Goal: Task Accomplishment & Management: Manage account settings

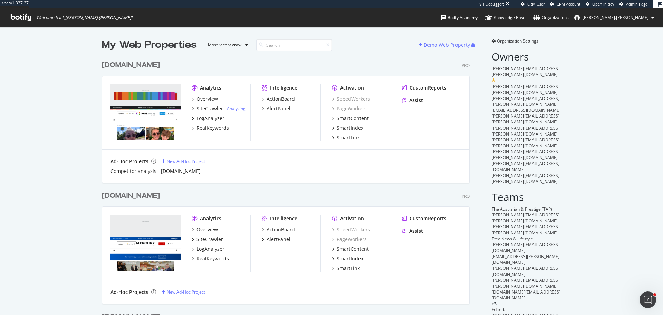
scroll to position [1689, 368]
click at [278, 47] on input at bounding box center [294, 45] width 76 height 12
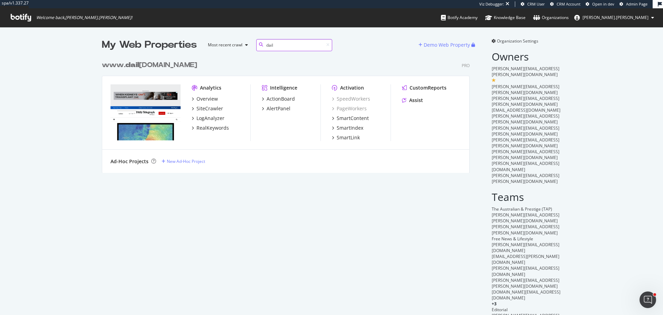
scroll to position [116, 368]
type input "dail"
click at [161, 62] on div "www. dail [DOMAIN_NAME]" at bounding box center [149, 65] width 95 height 10
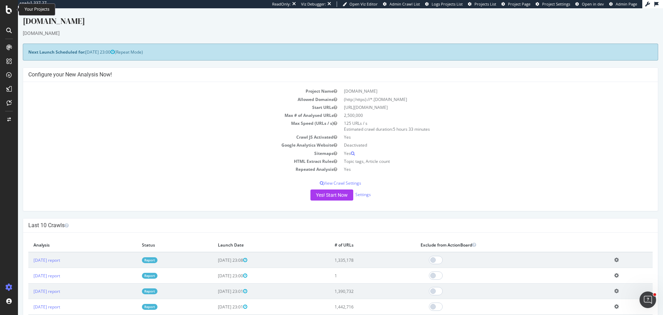
click at [10, 12] on icon at bounding box center [9, 10] width 6 height 8
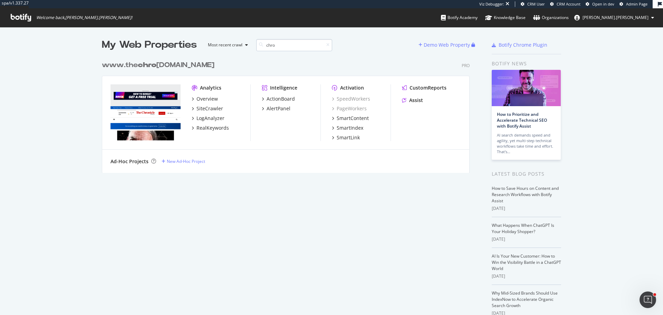
scroll to position [116, 368]
type input "chro"
click at [171, 65] on div "www.the chro nicle.com.au" at bounding box center [158, 65] width 113 height 10
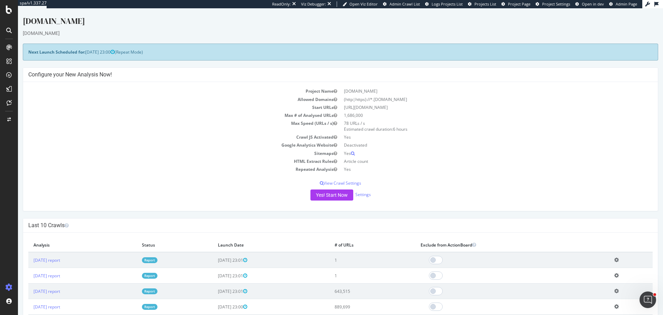
click at [157, 261] on link "Report" at bounding box center [150, 260] width 16 height 6
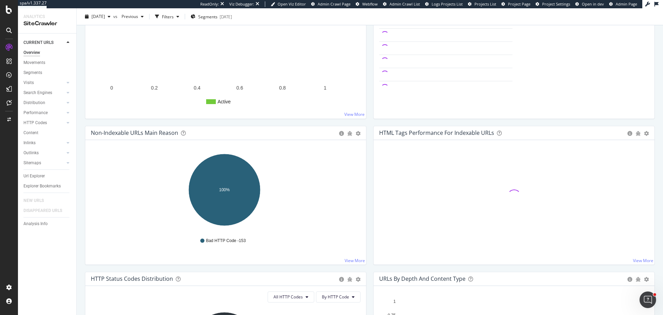
scroll to position [138, 0]
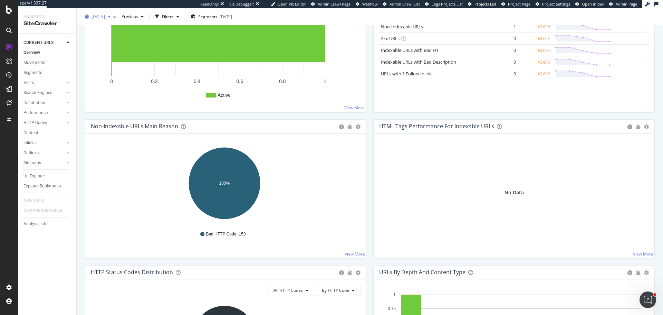
click at [105, 15] on span "[DATE]" at bounding box center [97, 16] width 13 height 6
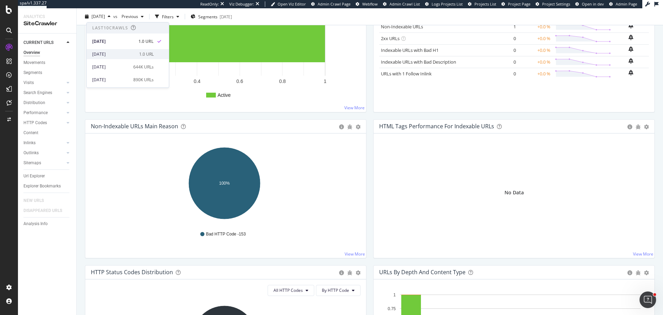
click at [128, 53] on div "2025 Aug. 28th" at bounding box center [113, 54] width 43 height 6
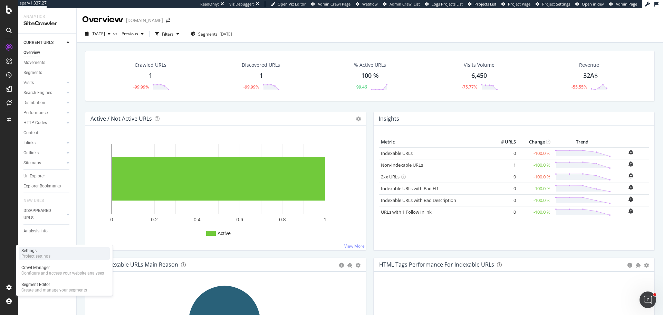
click at [47, 254] on div "Project settings" at bounding box center [35, 256] width 29 height 6
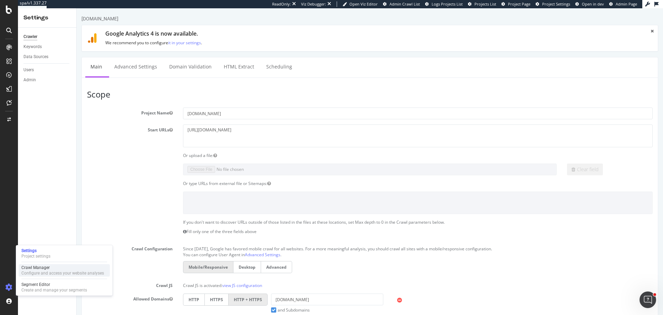
click at [38, 273] on div "Configure and access your website analyses" at bounding box center [62, 273] width 83 height 6
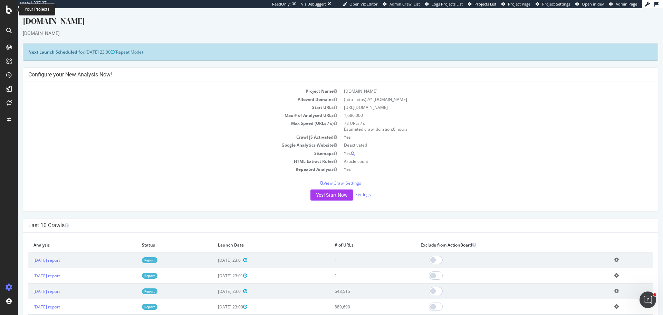
click at [7, 12] on icon at bounding box center [9, 10] width 6 height 8
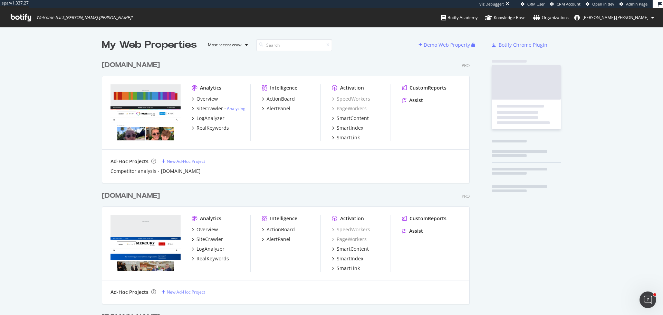
scroll to position [1689, 368]
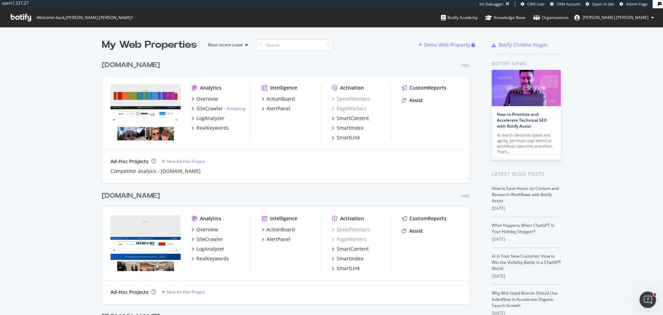
click at [106, 64] on div "news.com.au" at bounding box center [131, 65] width 58 height 10
click at [126, 196] on div "www.themercury.com.au" at bounding box center [131, 196] width 58 height 10
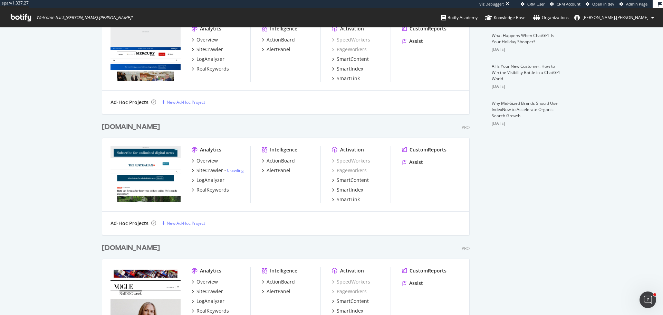
scroll to position [1910, 368]
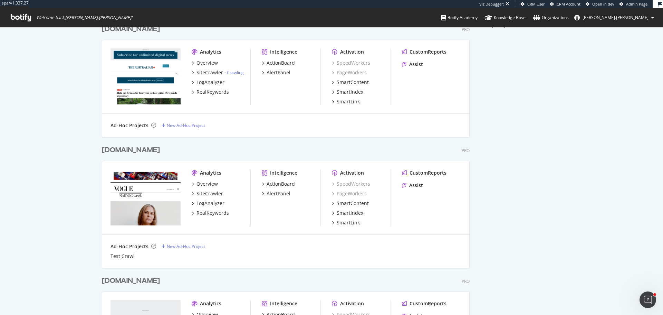
click at [160, 32] on div "[DOMAIN_NAME]" at bounding box center [131, 29] width 58 height 10
click at [153, 152] on div "www.vogue.com.au" at bounding box center [131, 150] width 58 height 10
click at [160, 280] on div "www.cairnspost.com.au" at bounding box center [131, 281] width 58 height 10
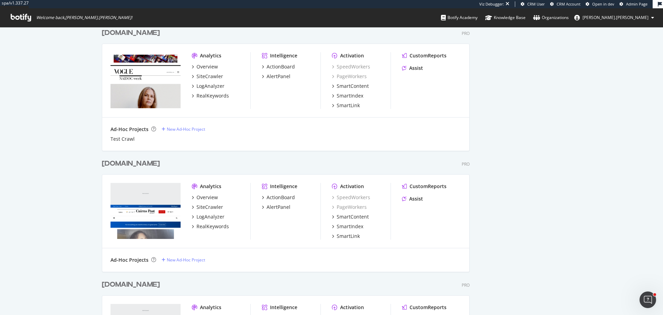
scroll to position [471, 0]
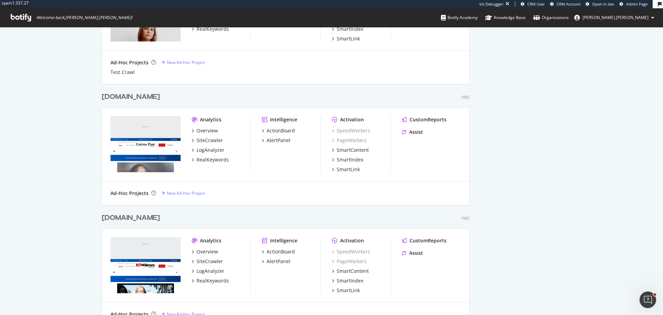
click at [145, 220] on div "www.ntnews.com.au" at bounding box center [131, 218] width 58 height 10
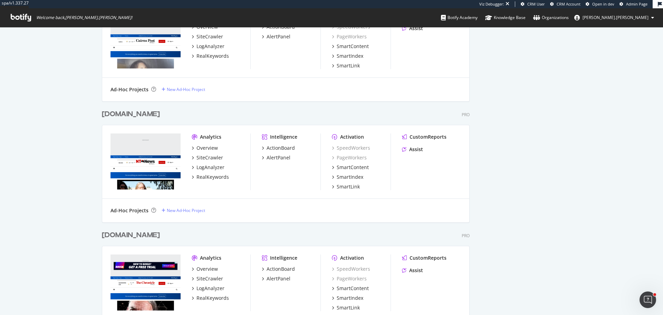
click at [142, 237] on div "www.thechronicle.com.au" at bounding box center [131, 235] width 58 height 10
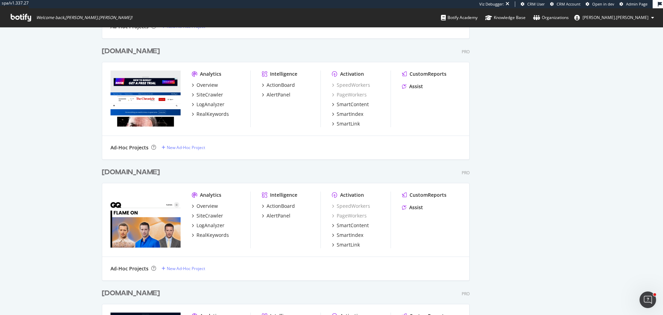
scroll to position [2352, 368]
click at [125, 173] on div "www.gq.com.au" at bounding box center [131, 172] width 58 height 10
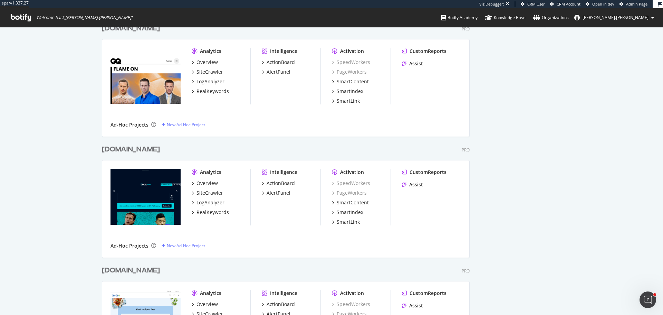
click at [138, 148] on div "www.codesports.com.au" at bounding box center [131, 149] width 58 height 10
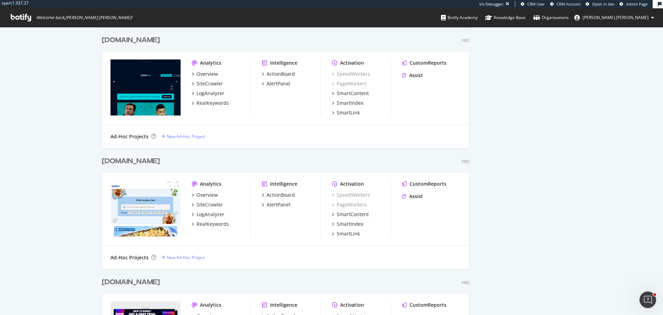
click at [143, 162] on div "www.taste.com.au" at bounding box center [131, 161] width 58 height 10
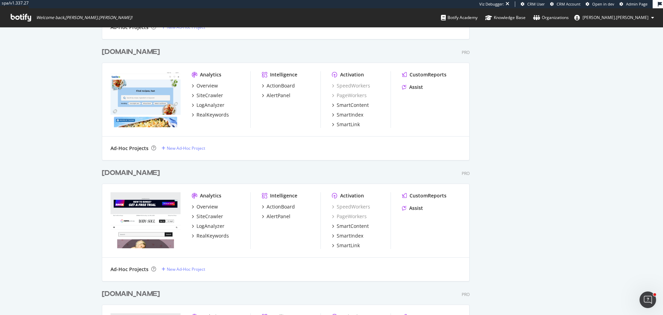
click at [143, 173] on div "www.bodyandsoul.com.au" at bounding box center [131, 173] width 58 height 10
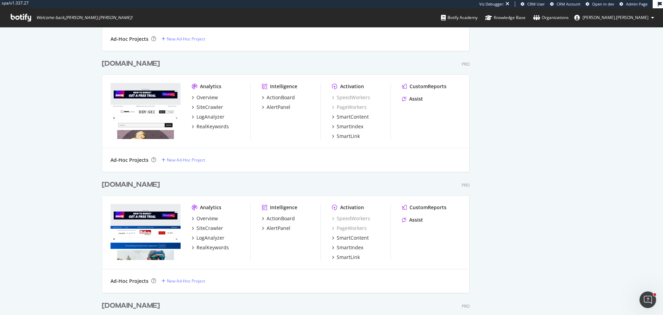
click at [143, 185] on div "www.townsvillebulletin.com.au" at bounding box center [131, 185] width 58 height 10
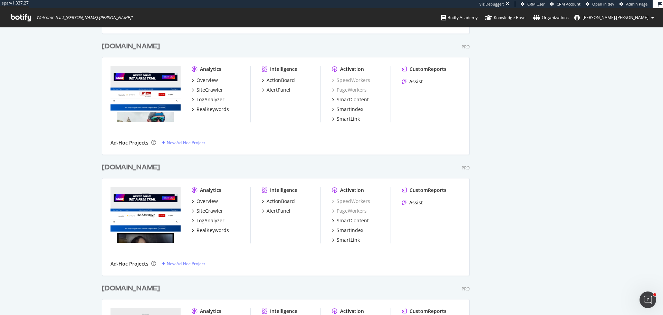
click at [141, 166] on div "www.adelaidenow.com.au" at bounding box center [131, 167] width 58 height 10
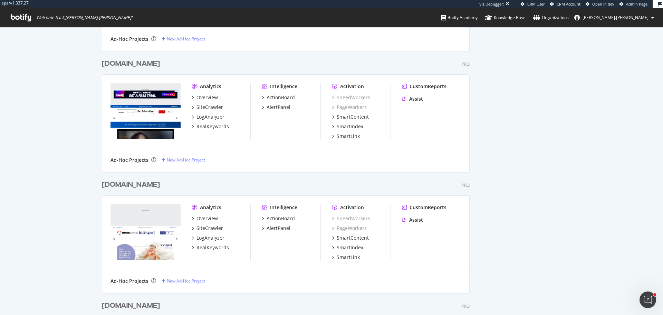
click at [139, 187] on div "www.kidspot.com.au" at bounding box center [131, 185] width 58 height 10
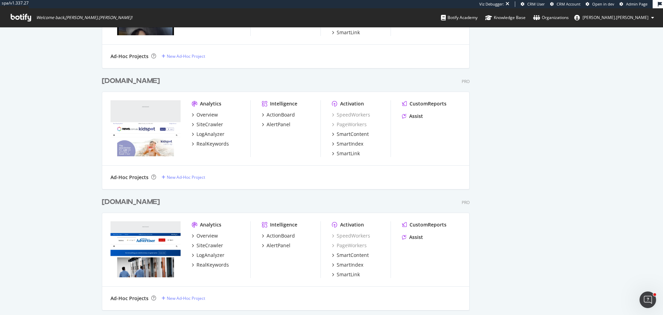
click at [138, 201] on div "www.geelongadvertiser.com.au" at bounding box center [131, 202] width 58 height 10
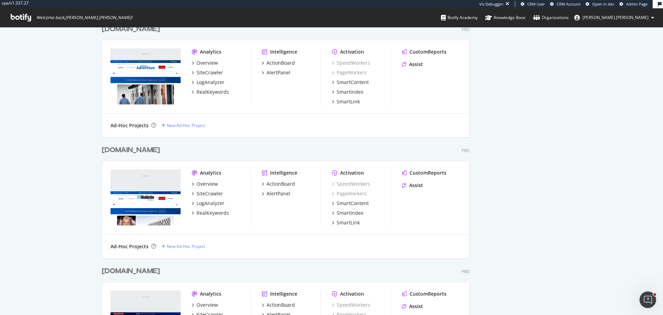
click at [136, 153] on div "www.goldcoastbulletin.com.au" at bounding box center [131, 150] width 58 height 10
click at [138, 274] on div "www.skynews.com.au" at bounding box center [131, 271] width 58 height 10
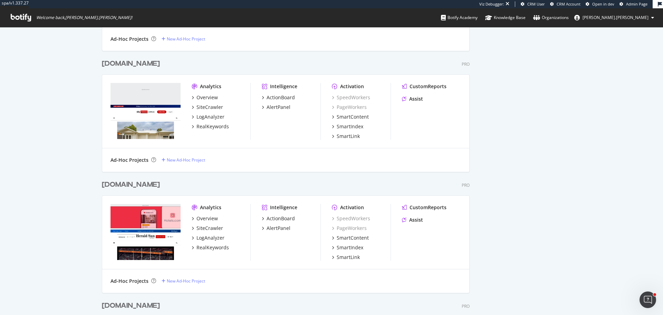
click at [141, 185] on div "www.heraldsun.com.au" at bounding box center [131, 185] width 58 height 10
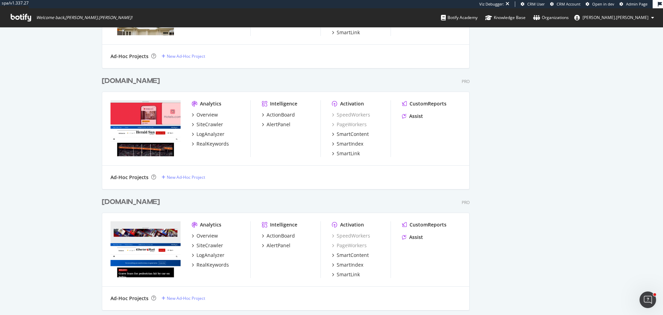
click at [134, 203] on div "www.couriermail.com.au" at bounding box center [131, 202] width 58 height 10
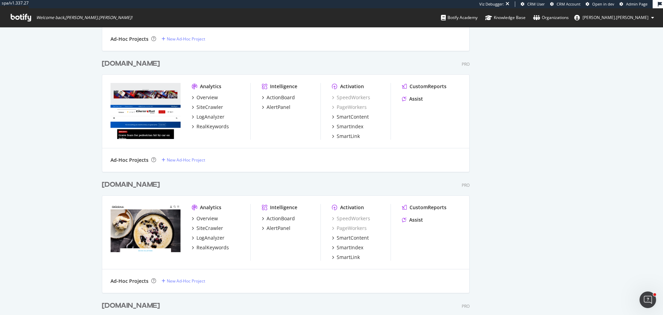
click at [136, 187] on div "www.delicious.com.au" at bounding box center [131, 185] width 58 height 10
click at [148, 307] on div "www.dailytelegraph.com.au" at bounding box center [131, 305] width 58 height 10
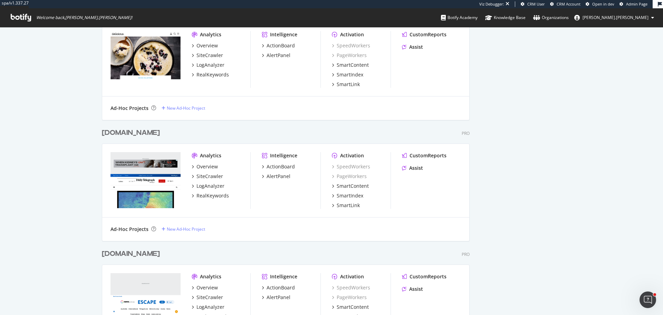
click at [143, 256] on div "www.escape.com.au" at bounding box center [131, 254] width 58 height 10
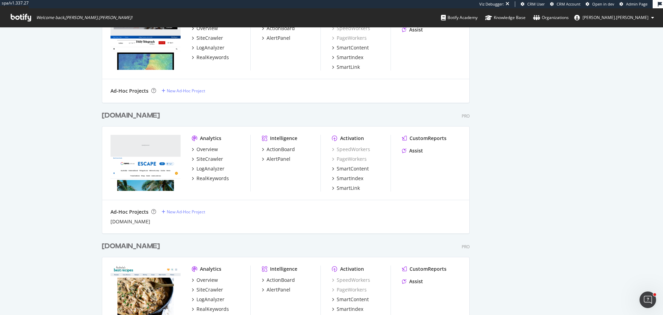
click at [136, 246] on div "www.bestrecipes.com.au" at bounding box center [131, 246] width 58 height 10
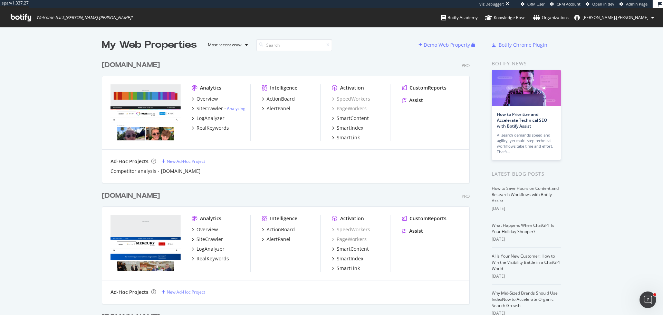
click at [305, 55] on div "news.com.au Pro Analytics Overview SiteCrawler - Analyzing LogAnalyzer RealKeyw…" at bounding box center [288, 117] width 373 height 131
click at [311, 39] on input at bounding box center [294, 45] width 76 height 12
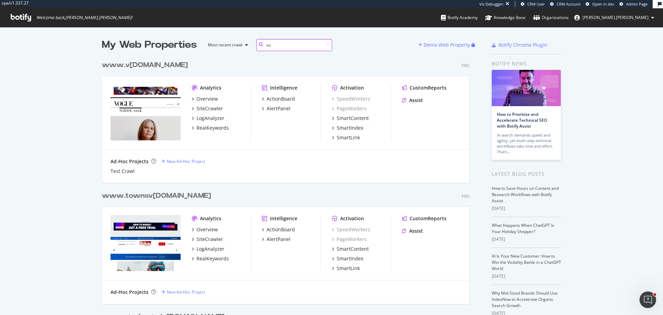
scroll to position [125, 368]
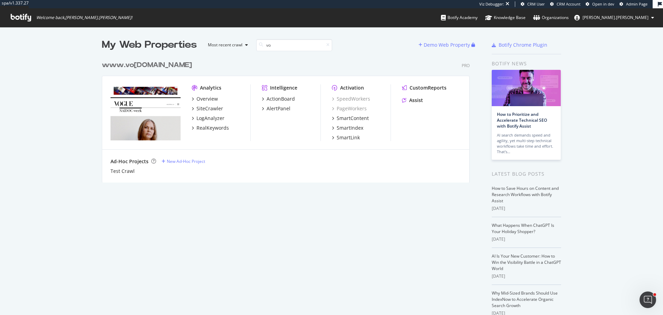
click at [135, 66] on div "www. vo gue.com.au" at bounding box center [147, 65] width 90 height 10
click at [269, 47] on input "vo" at bounding box center [294, 45] width 76 height 12
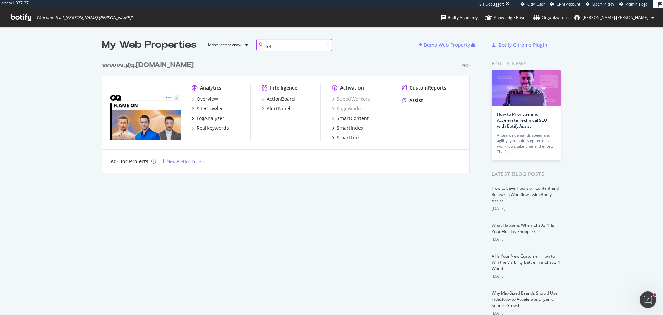
type input "gq"
click at [154, 66] on div "www. gq .com.au" at bounding box center [148, 65] width 92 height 10
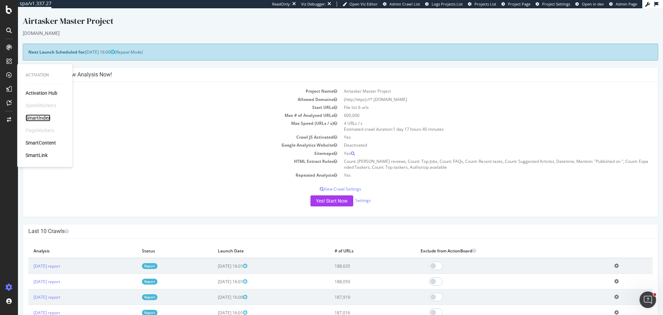
drag, startPoint x: 50, startPoint y: 118, endPoint x: 61, endPoint y: 117, distance: 11.1
click at [50, 118] on div "SmartIndex" at bounding box center [38, 117] width 25 height 7
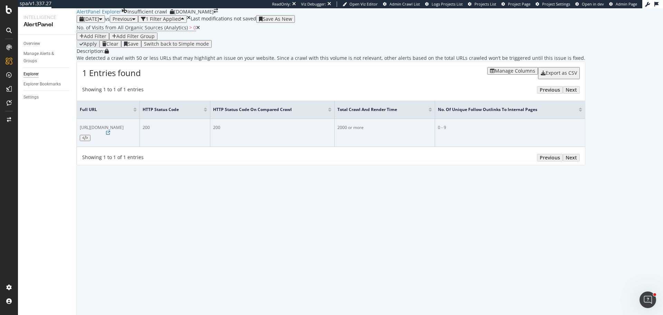
click at [88, 140] on icon at bounding box center [85, 138] width 5 height 4
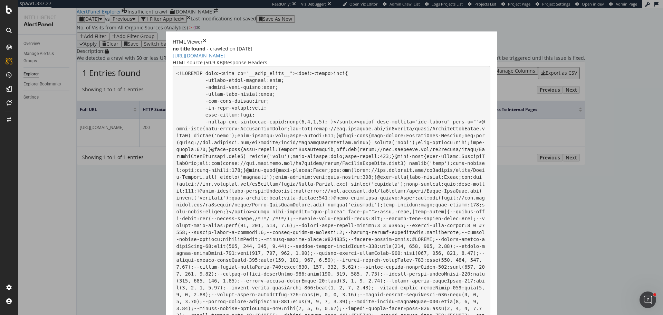
click at [267, 66] on div "Response Headers" at bounding box center [245, 62] width 43 height 7
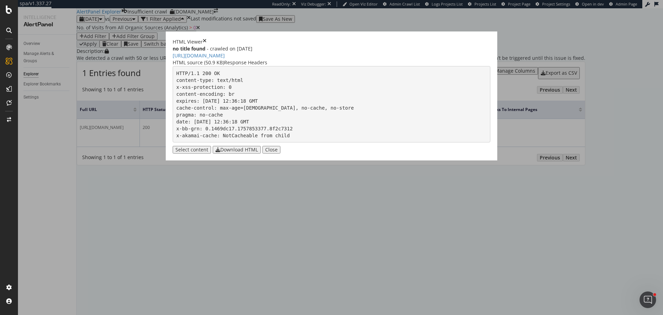
click at [224, 66] on div "HTML source (50.9 KB)" at bounding box center [198, 62] width 51 height 7
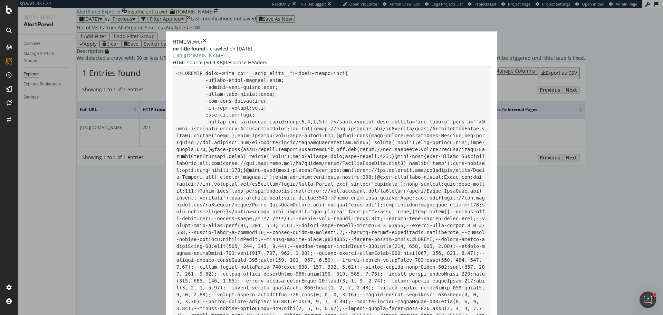
click at [206, 38] on icon "times" at bounding box center [205, 41] width 4 height 7
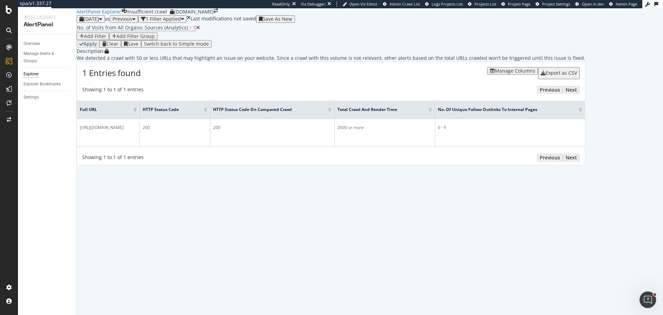
click at [110, 22] on span "vs" at bounding box center [107, 19] width 5 height 7
click at [102, 22] on div "2025 Sep. 14th" at bounding box center [90, 19] width 23 height 6
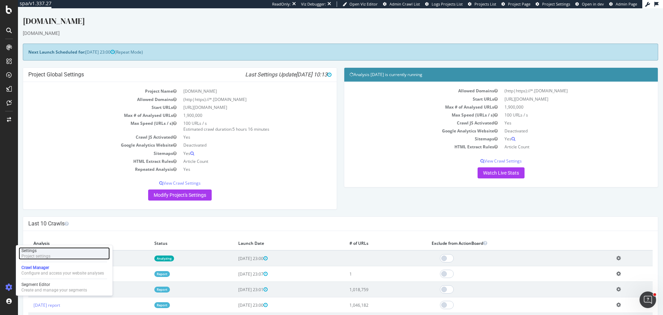
click at [39, 252] on div "Settings" at bounding box center [35, 251] width 29 height 6
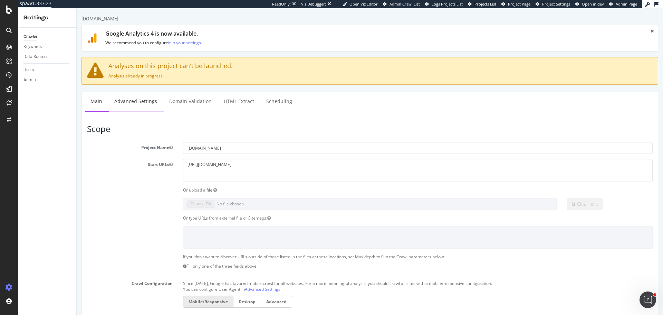
click at [134, 100] on link "Advanced Settings" at bounding box center [135, 101] width 53 height 19
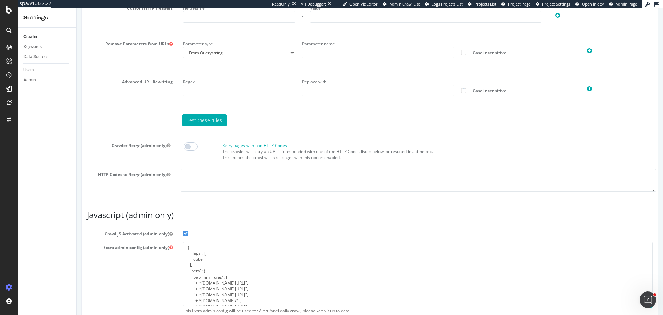
scroll to position [518, 0]
click at [204, 178] on textarea at bounding box center [418, 178] width 475 height 22
type textarea "-153"
click at [191, 146] on span at bounding box center [191, 145] width 14 height 8
click at [122, 182] on div "HTTP Codes to Retry (admin only) -153" at bounding box center [369, 178] width 583 height 22
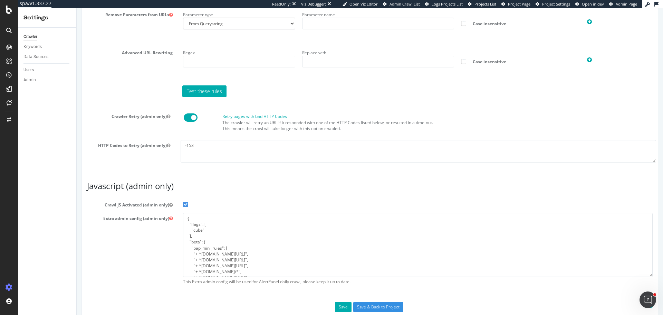
scroll to position [560, 0]
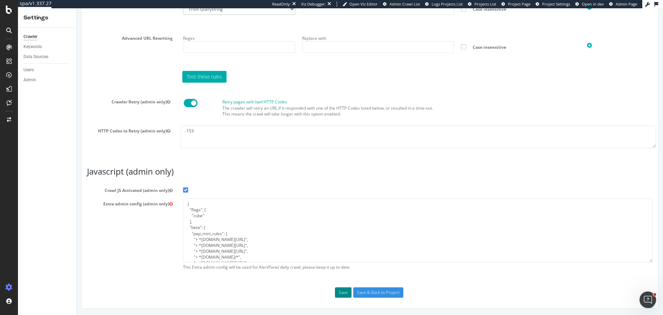
click at [340, 290] on button "Save" at bounding box center [343, 292] width 17 height 10
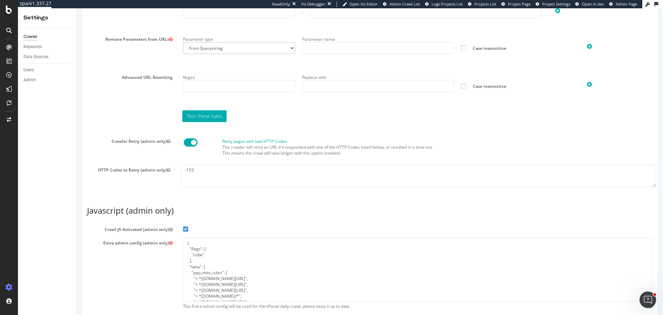
scroll to position [587, 0]
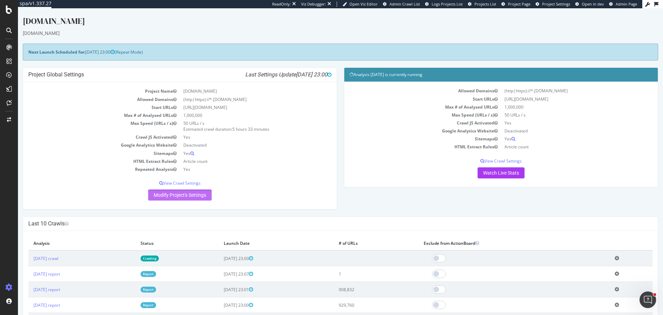
click at [180, 196] on link "Modify Project's Settings" at bounding box center [180, 194] width 64 height 11
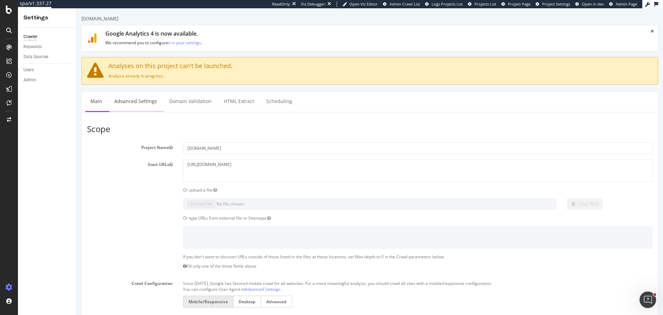
click at [135, 102] on link "Advanced Settings" at bounding box center [135, 101] width 53 height 19
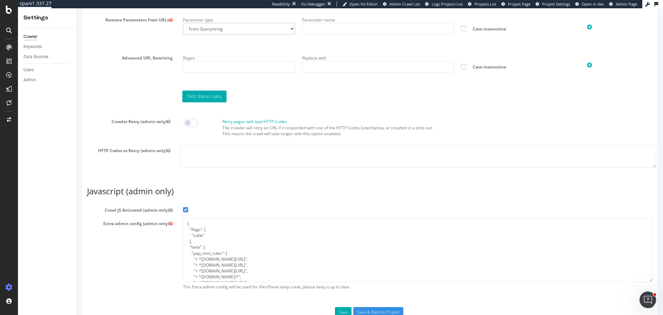
scroll to position [552, 0]
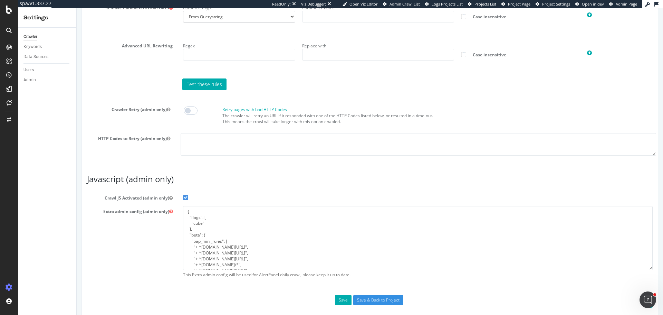
click at [194, 110] on span at bounding box center [191, 110] width 14 height 8
click at [208, 141] on textarea at bounding box center [418, 144] width 475 height 22
paste textarea "-153"
type textarea "-153"
click at [338, 300] on button "Save" at bounding box center [343, 300] width 17 height 10
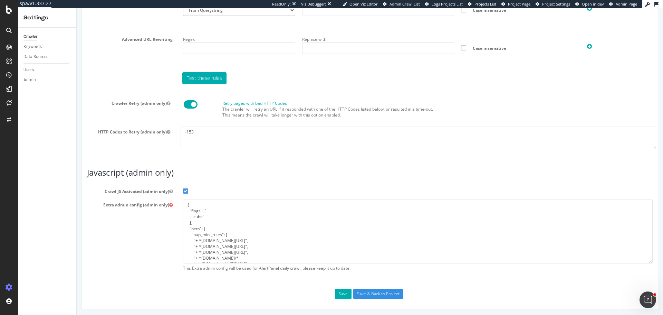
scroll to position [614, 0]
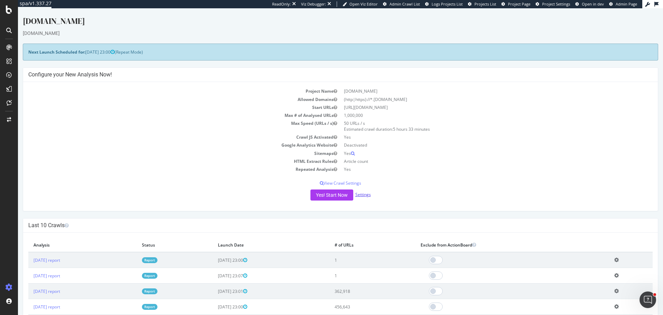
click at [366, 197] on link "Settings" at bounding box center [363, 194] width 16 height 6
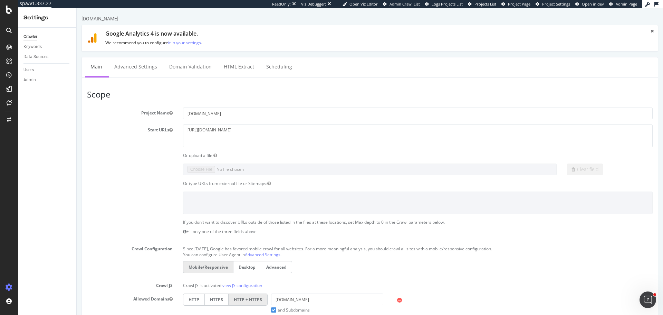
click at [145, 56] on div "www.themercury.com.au × × Google Analytics 4 is now available. We recommend you…" at bounding box center [370, 306] width 586 height 583
click at [141, 67] on link "Advanced Settings" at bounding box center [135, 66] width 53 height 19
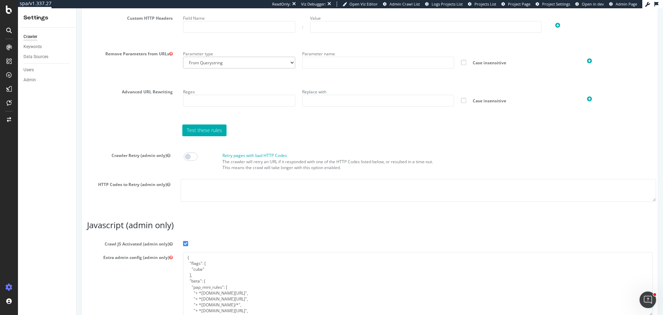
scroll to position [526, 0]
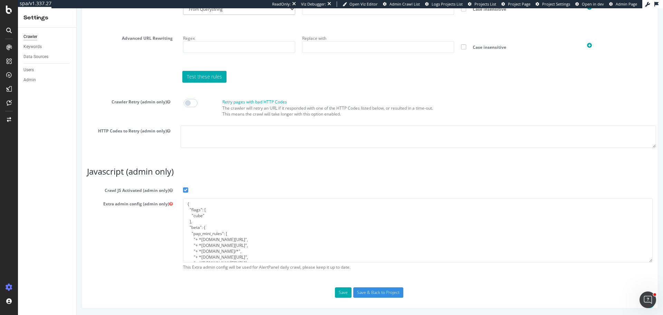
click at [191, 100] on span at bounding box center [191, 103] width 14 height 8
click at [214, 130] on textarea at bounding box center [418, 136] width 475 height 22
paste textarea "-153"
type textarea "-153"
click at [336, 290] on button "Save" at bounding box center [343, 292] width 17 height 10
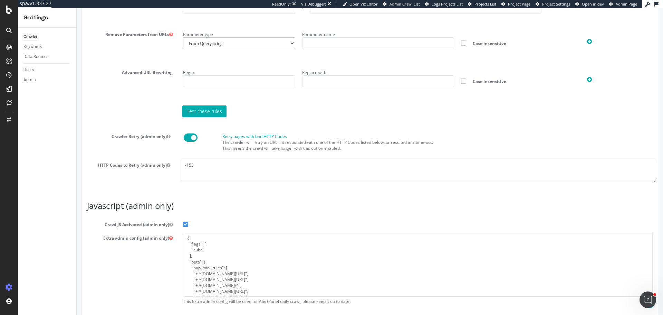
scroll to position [550, 0]
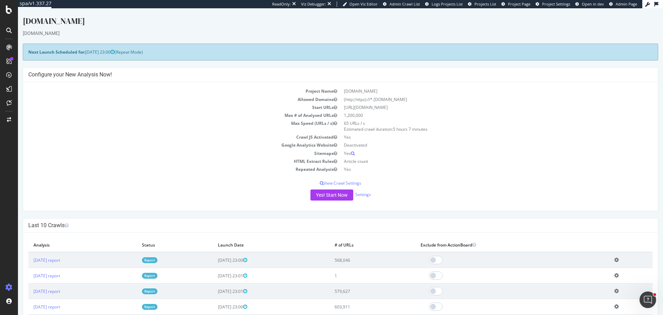
scroll to position [173, 0]
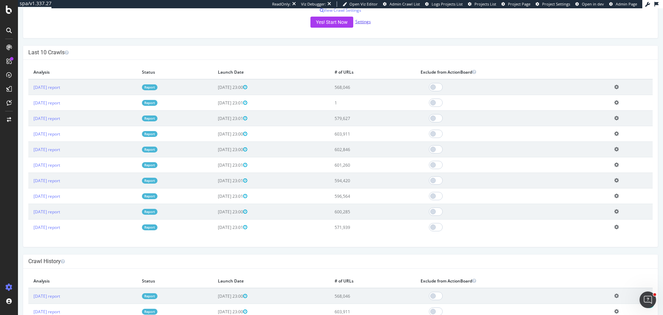
click at [359, 23] on link "Settings" at bounding box center [363, 22] width 16 height 6
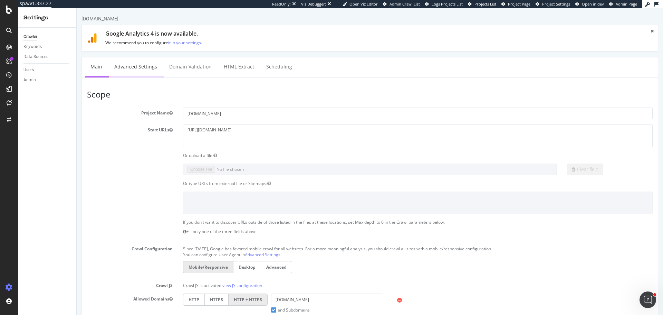
click at [145, 74] on link "Advanced Settings" at bounding box center [135, 66] width 53 height 19
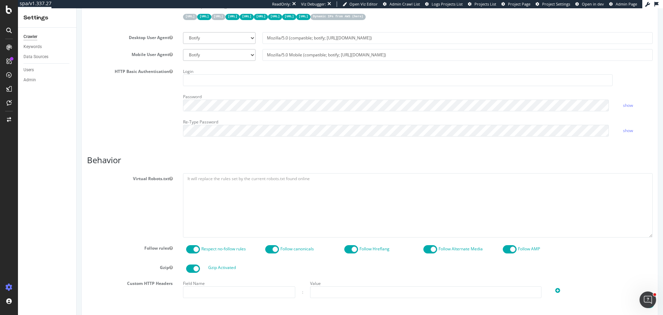
scroll to position [414, 0]
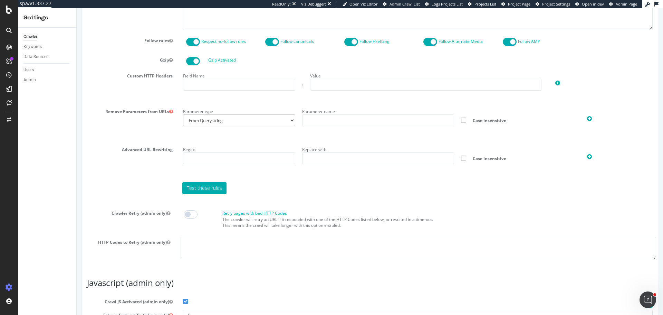
click at [191, 208] on div "Retry pages with bad HTTP Codes The crawler will retry an URL if it responded w…" at bounding box center [418, 219] width 486 height 23
click at [194, 213] on span at bounding box center [191, 214] width 14 height 8
click at [202, 250] on textarea at bounding box center [418, 248] width 475 height 22
paste textarea "-153"
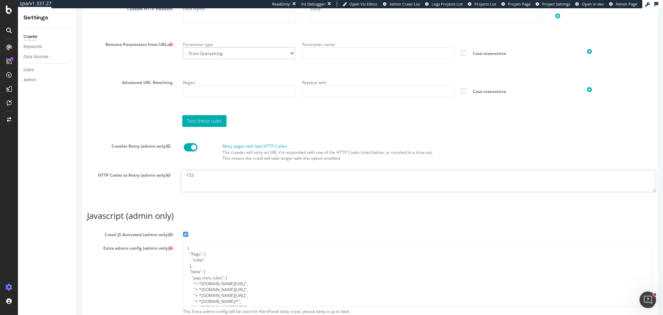
scroll to position [526, 0]
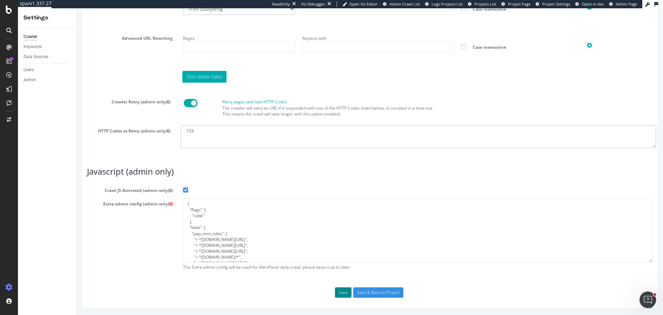
type textarea "-153"
click at [346, 289] on button "Save" at bounding box center [343, 292] width 17 height 10
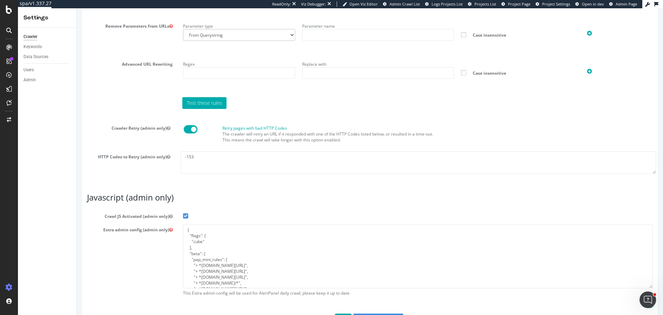
scroll to position [550, 0]
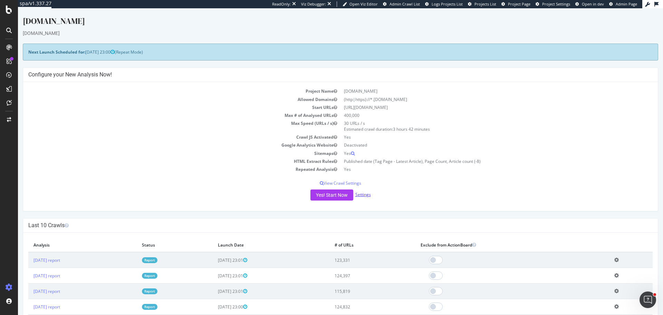
click at [364, 192] on link "Settings" at bounding box center [363, 194] width 16 height 6
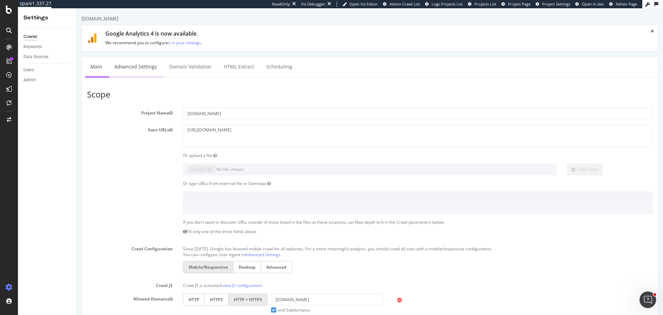
click at [130, 70] on link "Advanced Settings" at bounding box center [135, 66] width 53 height 19
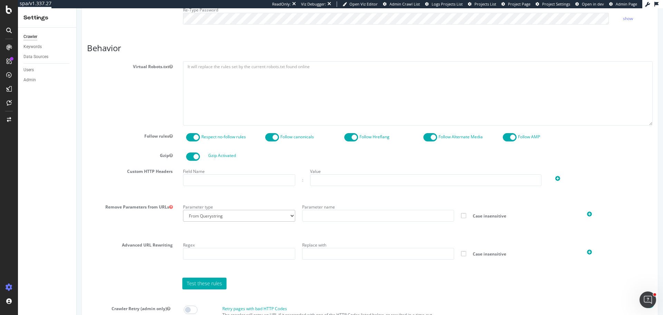
scroll to position [414, 0]
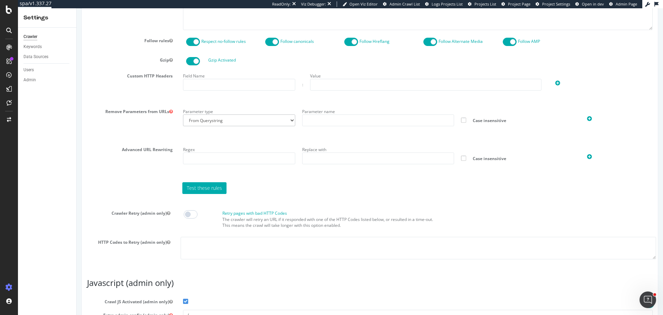
click at [192, 215] on span at bounding box center [191, 214] width 14 height 8
click at [206, 254] on textarea at bounding box center [418, 248] width 475 height 22
paste textarea "-153"
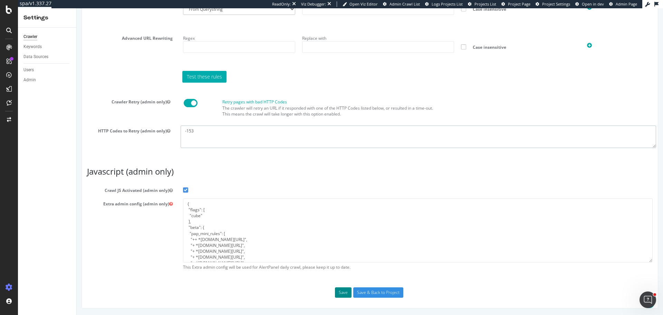
type textarea "-153"
click at [339, 291] on button "Save" at bounding box center [343, 292] width 17 height 10
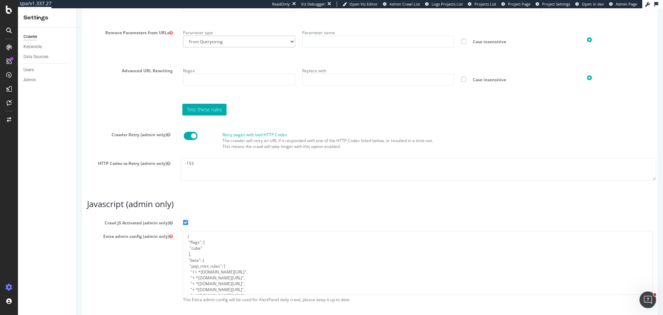
scroll to position [518, 0]
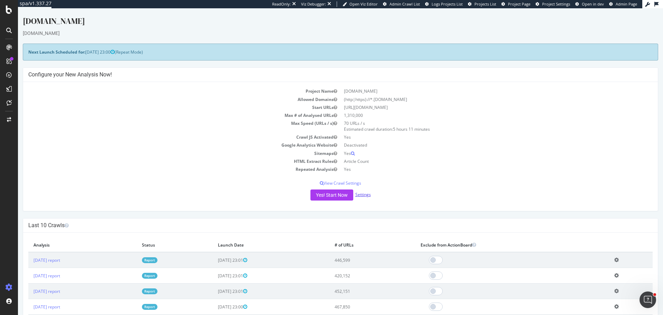
click at [358, 196] on link "Settings" at bounding box center [363, 194] width 16 height 6
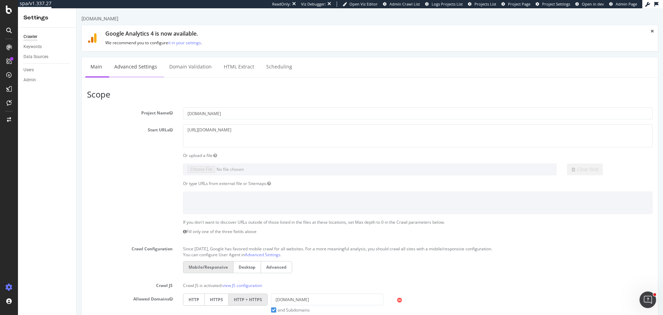
click at [147, 65] on link "Advanced Settings" at bounding box center [135, 66] width 53 height 19
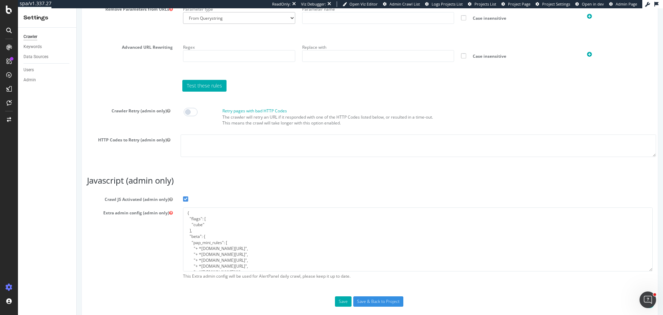
scroll to position [518, 0]
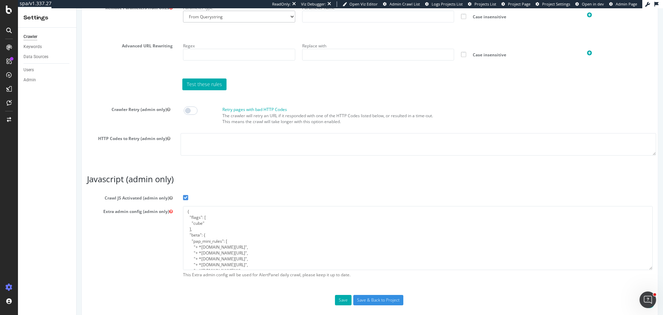
click at [190, 109] on span at bounding box center [191, 110] width 14 height 8
click at [196, 135] on textarea at bounding box center [418, 144] width 475 height 22
paste textarea "-153"
type textarea "-153"
click at [339, 296] on button "Save" at bounding box center [343, 300] width 17 height 10
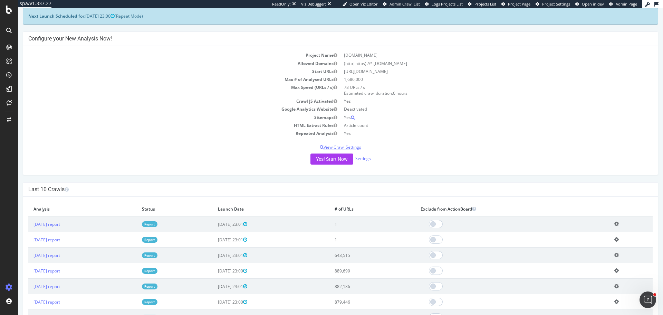
scroll to position [35, 0]
click at [366, 164] on div "Yes! Start Now Settings" at bounding box center [340, 160] width 624 height 11
click at [363, 159] on link "Settings" at bounding box center [363, 160] width 16 height 6
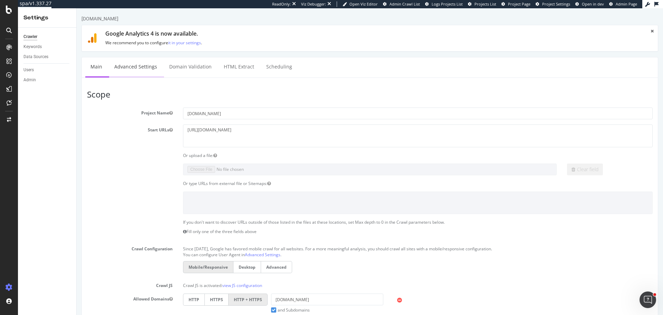
click at [141, 70] on link "Advanced Settings" at bounding box center [135, 66] width 53 height 19
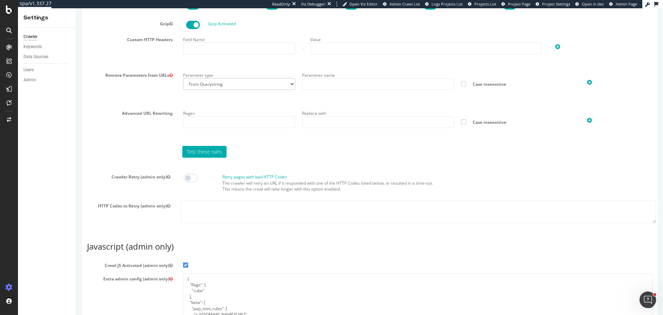
scroll to position [526, 0]
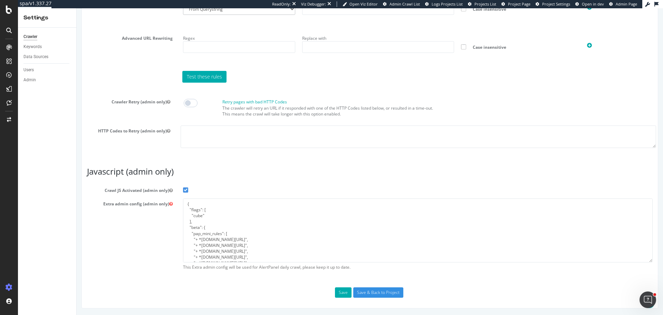
click at [191, 103] on span at bounding box center [191, 103] width 14 height 8
click at [213, 140] on textarea at bounding box center [418, 136] width 475 height 22
paste textarea "-153"
type textarea "-153"
click at [345, 288] on button "Save" at bounding box center [343, 292] width 17 height 10
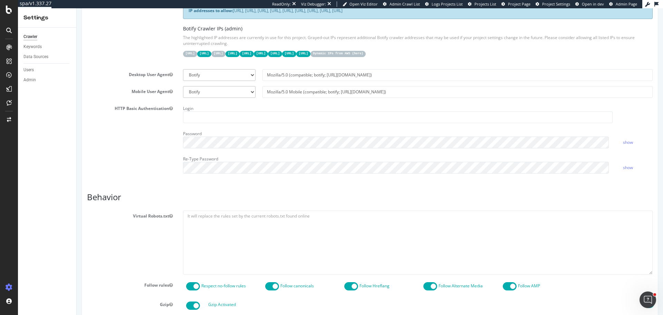
scroll to position [414, 0]
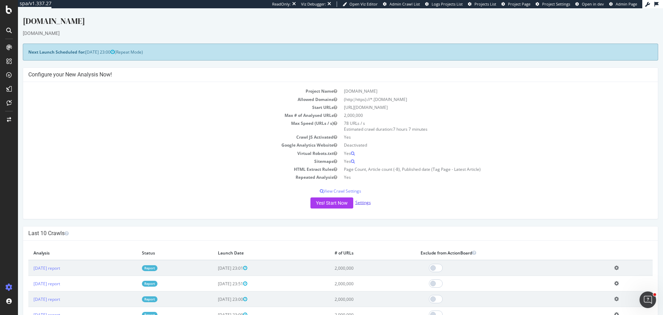
click at [362, 201] on link "Settings" at bounding box center [363, 202] width 16 height 6
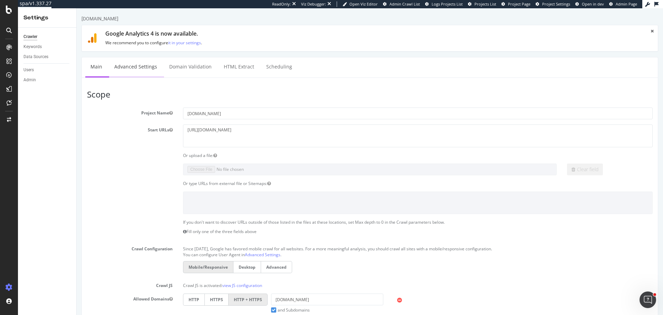
click at [126, 68] on link "Advanced Settings" at bounding box center [135, 66] width 53 height 19
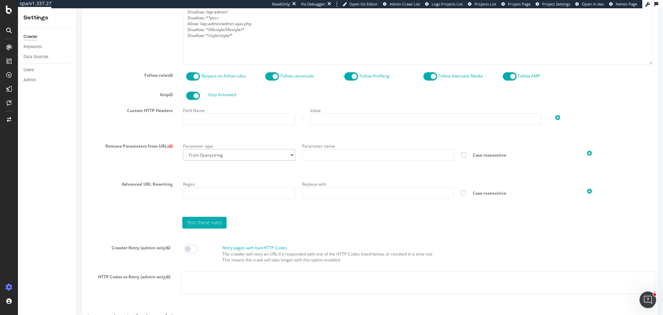
scroll to position [526, 0]
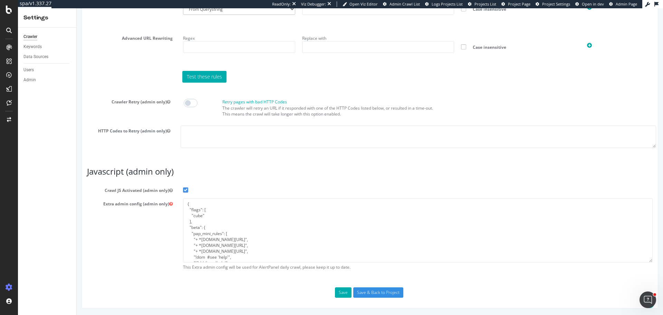
click at [189, 100] on span at bounding box center [191, 103] width 14 height 8
click at [210, 140] on textarea at bounding box center [418, 136] width 475 height 22
paste textarea "-153"
type textarea "-153"
click at [340, 291] on button "Save" at bounding box center [343, 292] width 17 height 10
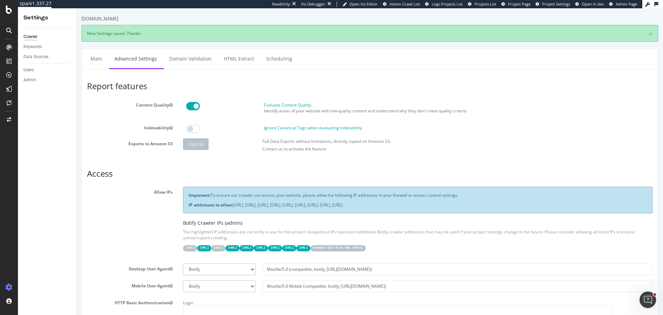
scroll to position [0, 0]
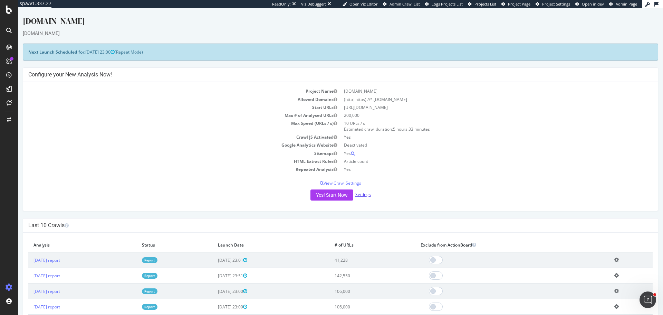
click at [362, 196] on link "Settings" at bounding box center [363, 194] width 16 height 6
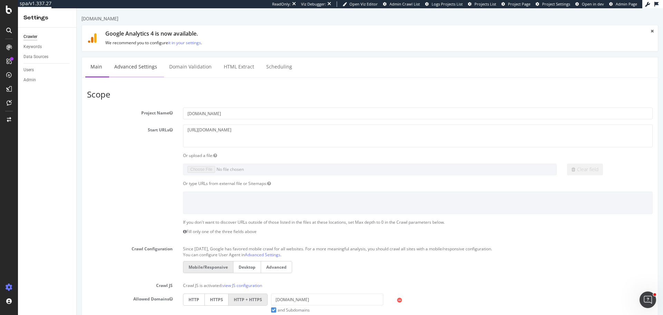
click at [139, 70] on link "Advanced Settings" at bounding box center [135, 66] width 53 height 19
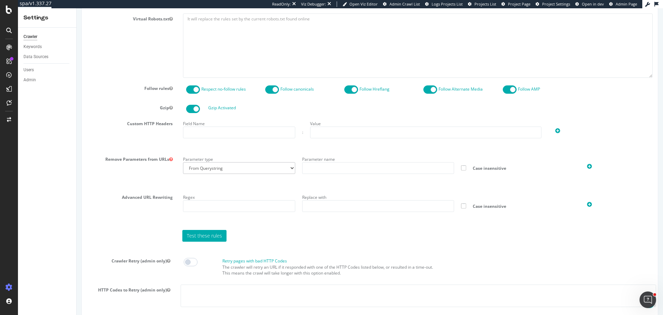
scroll to position [518, 0]
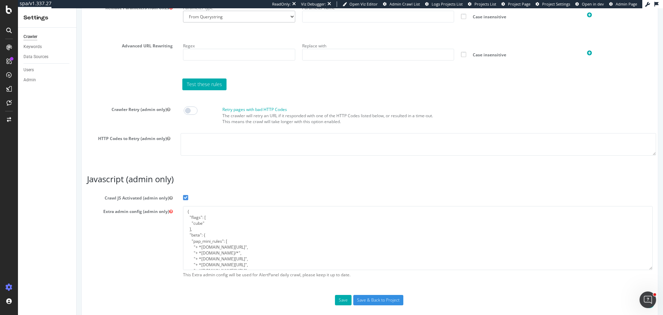
click at [188, 113] on span at bounding box center [191, 110] width 14 height 8
click at [204, 140] on textarea at bounding box center [418, 144] width 475 height 22
paste textarea "-153"
type textarea "-153"
click at [345, 300] on button "Save" at bounding box center [343, 300] width 17 height 10
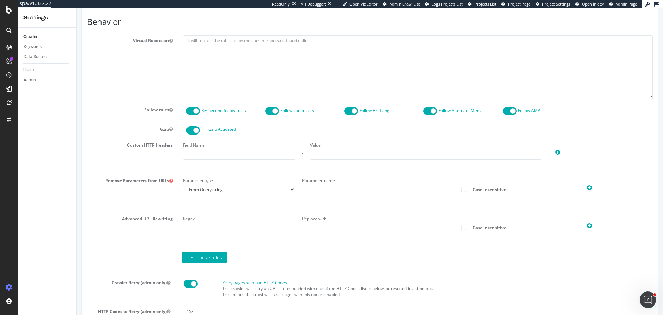
scroll to position [380, 0]
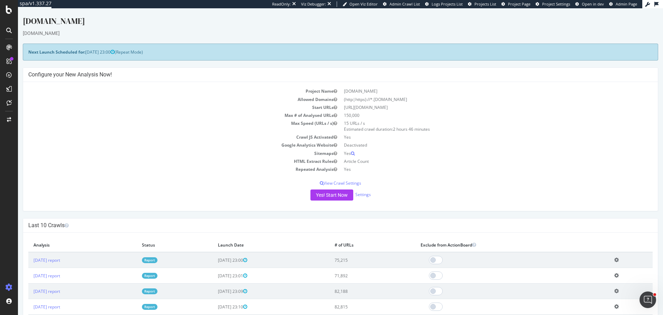
click at [366, 199] on div "Yes! Start Now Settings" at bounding box center [340, 194] width 624 height 11
click at [363, 192] on link "Settings" at bounding box center [363, 194] width 16 height 6
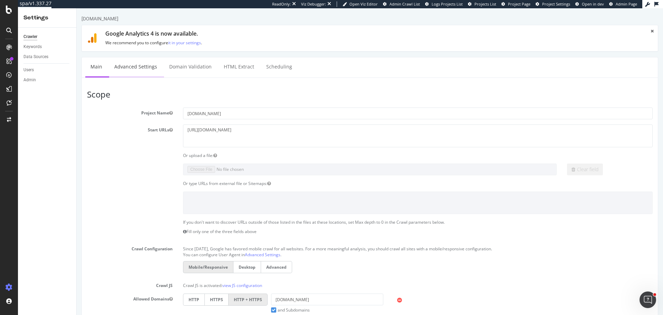
click at [134, 68] on link "Advanced Settings" at bounding box center [135, 66] width 53 height 19
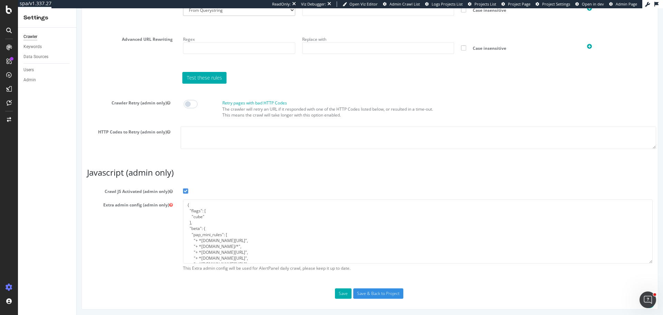
scroll to position [526, 0]
click at [191, 93] on section "Virtual Robots.txt Follow rules Respect no-follow rules Follow canonicals Follo…" at bounding box center [370, 4] width 566 height 298
click at [190, 104] on span at bounding box center [191, 103] width 14 height 8
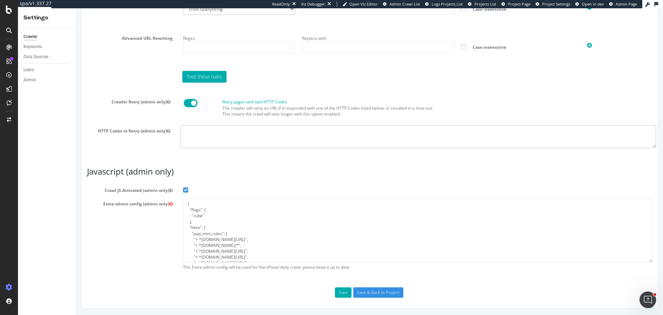
click at [208, 134] on textarea at bounding box center [418, 136] width 475 height 22
paste textarea "-153"
type textarea "-153"
click at [344, 291] on button "Save" at bounding box center [343, 292] width 17 height 10
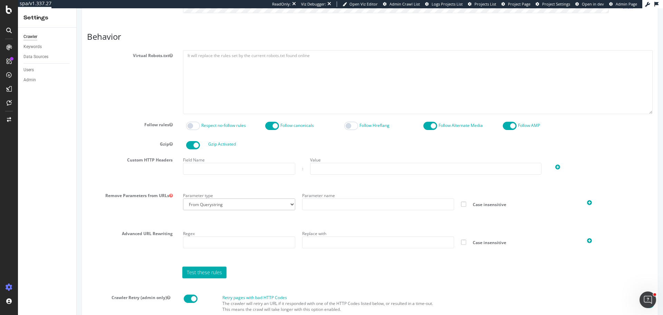
scroll to position [414, 0]
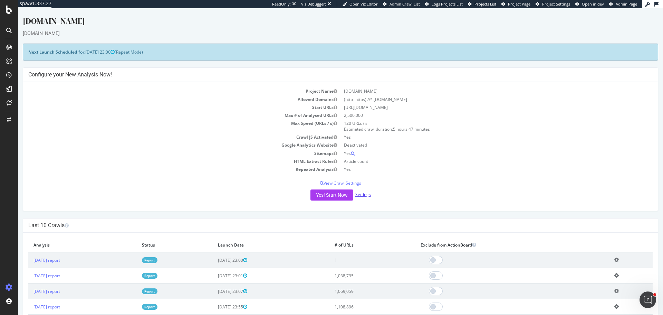
click at [364, 196] on link "Settings" at bounding box center [363, 194] width 16 height 6
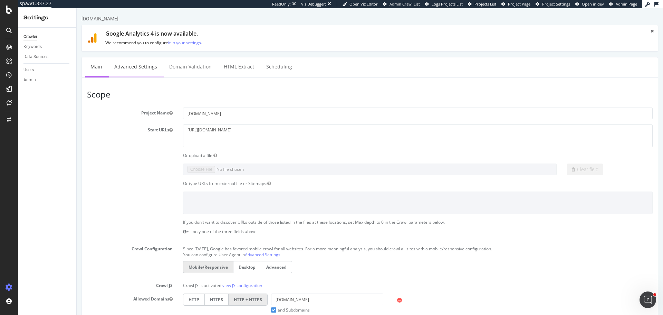
click at [135, 67] on link "Advanced Settings" at bounding box center [135, 66] width 53 height 19
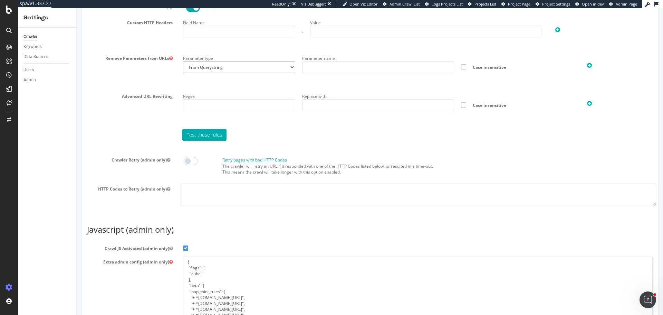
scroll to position [526, 0]
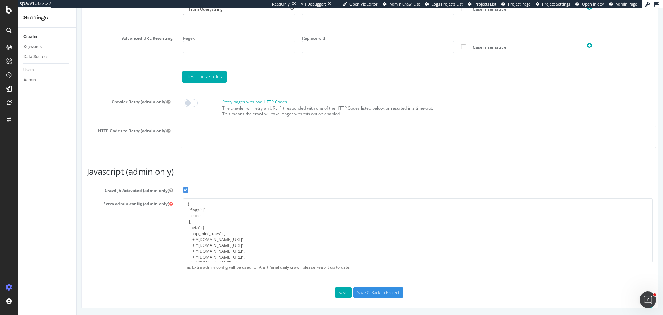
click at [196, 100] on span at bounding box center [191, 103] width 14 height 8
click at [208, 132] on textarea at bounding box center [418, 136] width 475 height 22
paste textarea "-153"
type textarea "-153"
click at [335, 291] on button "Save" at bounding box center [343, 292] width 17 height 10
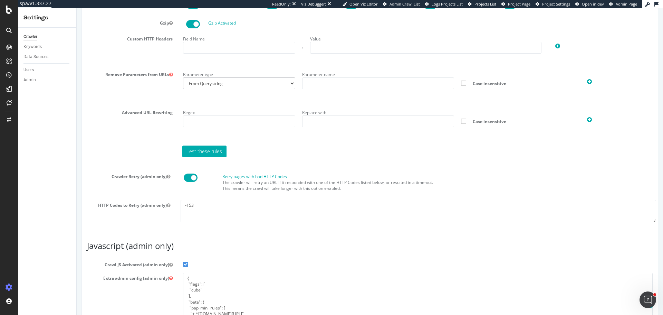
scroll to position [550, 0]
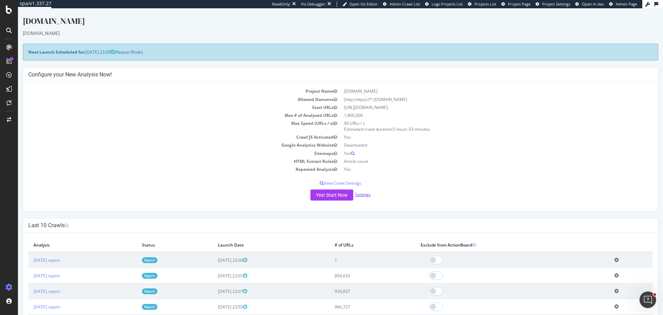
click at [356, 195] on link "Settings" at bounding box center [363, 194] width 16 height 6
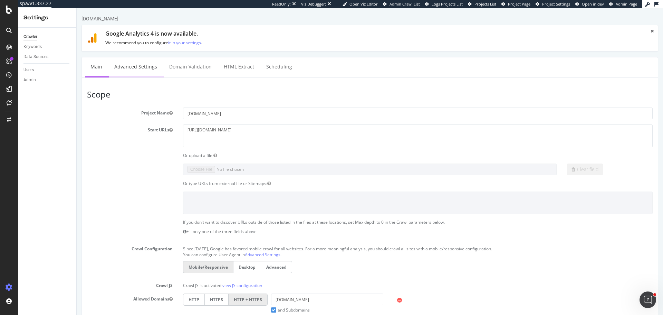
click at [153, 69] on link "Advanced Settings" at bounding box center [135, 66] width 53 height 19
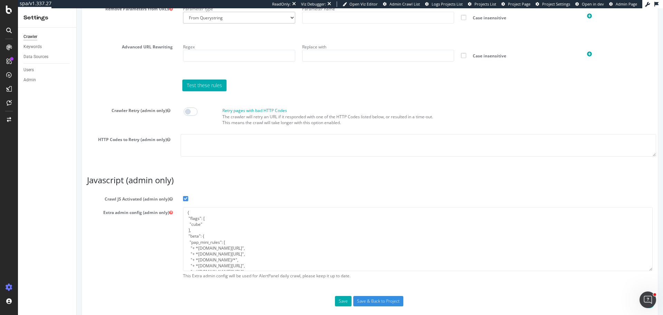
scroll to position [518, 0]
click at [195, 108] on span at bounding box center [191, 110] width 14 height 8
click at [228, 152] on textarea at bounding box center [418, 144] width 475 height 22
paste textarea "-153"
type textarea "-153"
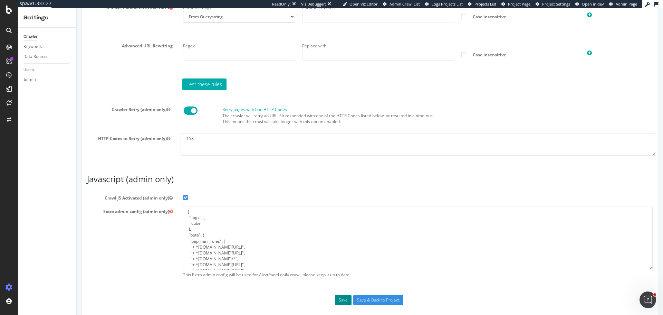
click at [337, 301] on button "Save" at bounding box center [343, 300] width 17 height 10
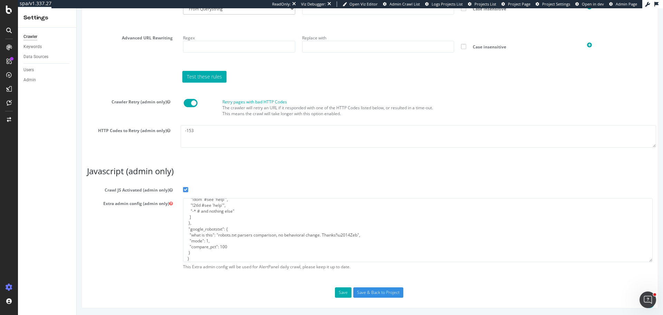
scroll to position [83, 0]
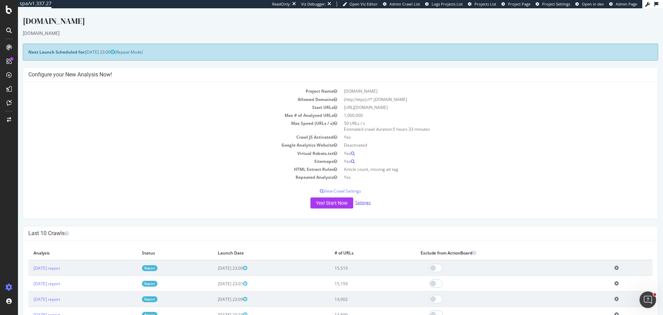
click at [368, 204] on link "Settings" at bounding box center [363, 202] width 16 height 6
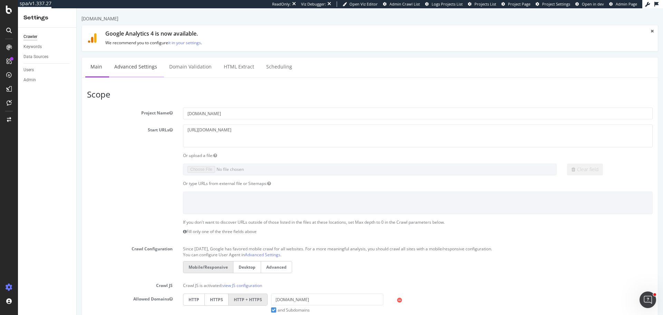
click at [145, 59] on link "Advanced Settings" at bounding box center [135, 66] width 53 height 19
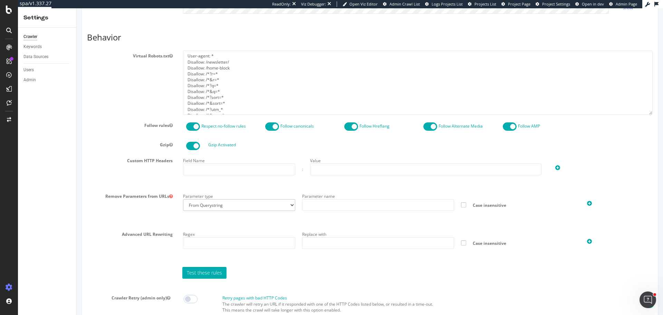
scroll to position [380, 0]
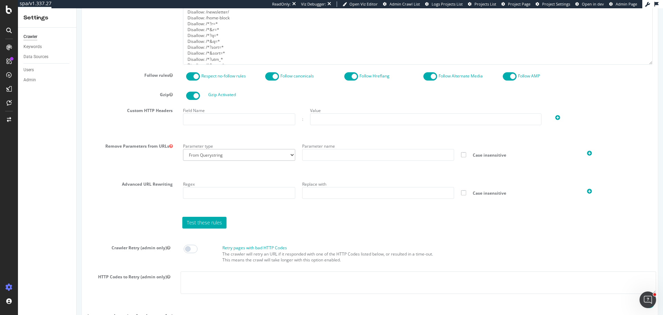
click at [192, 248] on span at bounding box center [191, 248] width 14 height 8
click at [201, 281] on textarea at bounding box center [418, 282] width 475 height 22
paste textarea "-153"
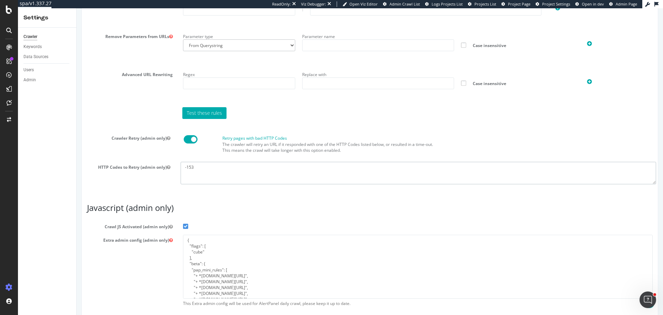
scroll to position [526, 0]
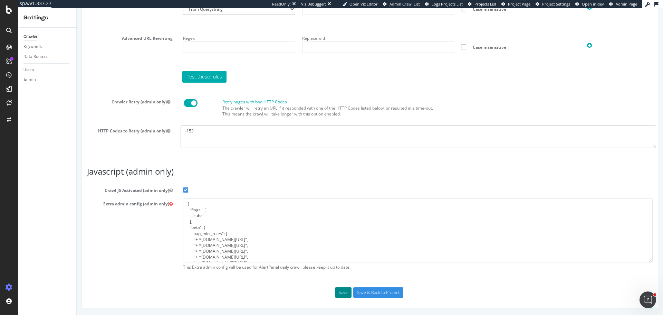
type textarea "-153"
click at [345, 292] on button "Save" at bounding box center [343, 292] width 17 height 10
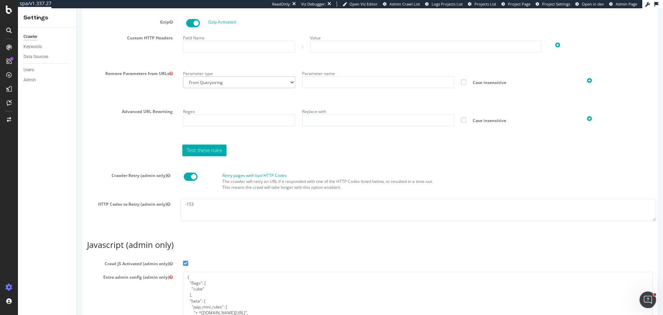
scroll to position [483, 0]
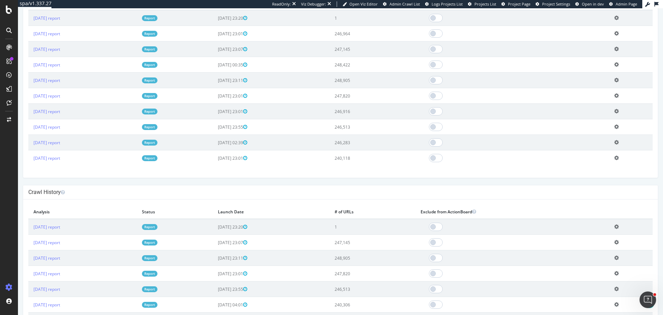
scroll to position [35, 0]
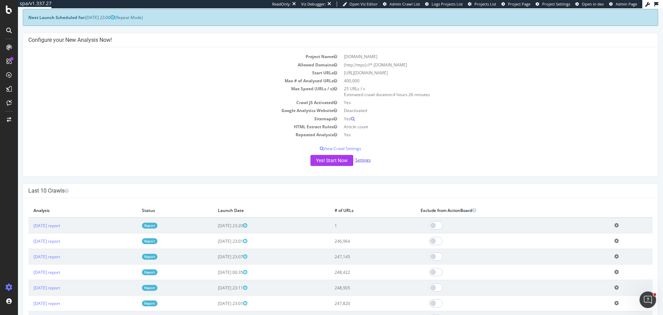
click at [366, 162] on link "Settings" at bounding box center [363, 160] width 16 height 6
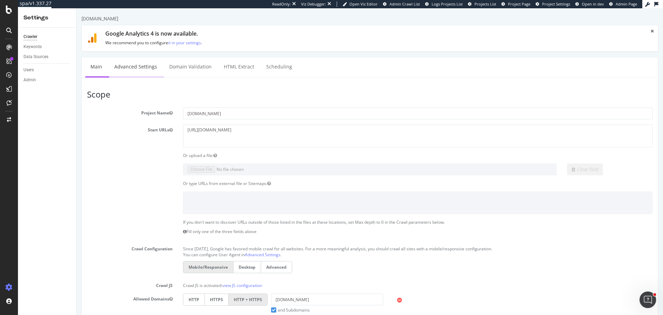
click at [142, 73] on link "Advanced Settings" at bounding box center [135, 66] width 53 height 19
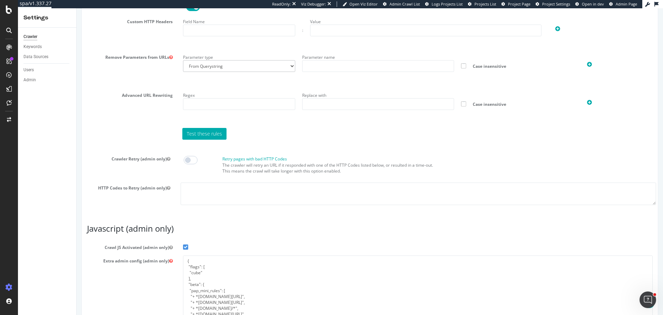
scroll to position [526, 0]
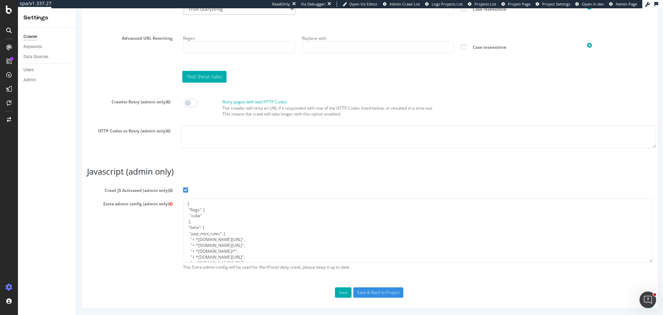
click at [192, 103] on span at bounding box center [191, 103] width 14 height 8
click at [212, 144] on textarea at bounding box center [418, 136] width 475 height 22
paste textarea "-153"
type textarea "-153"
click at [341, 291] on button "Save" at bounding box center [343, 292] width 17 height 10
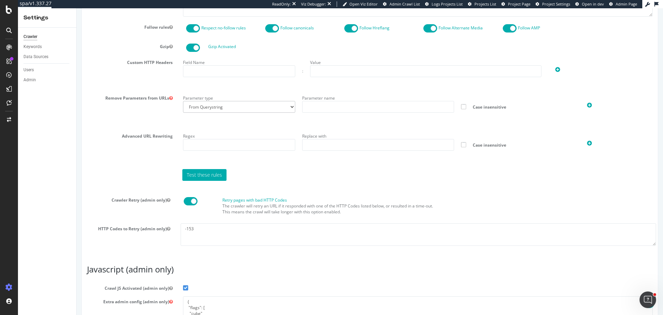
scroll to position [550, 0]
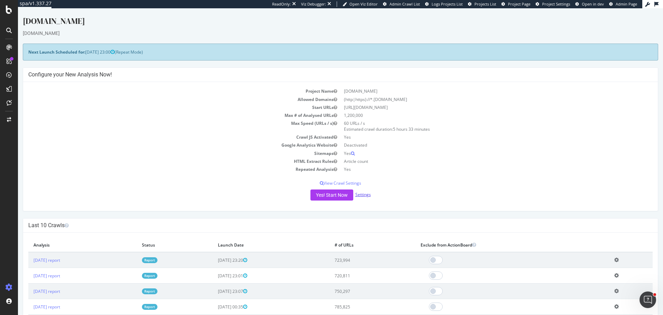
click at [365, 195] on link "Settings" at bounding box center [363, 194] width 16 height 6
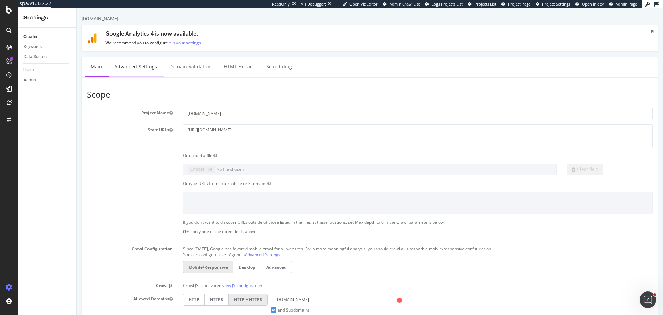
click at [135, 67] on link "Advanced Settings" at bounding box center [135, 66] width 53 height 19
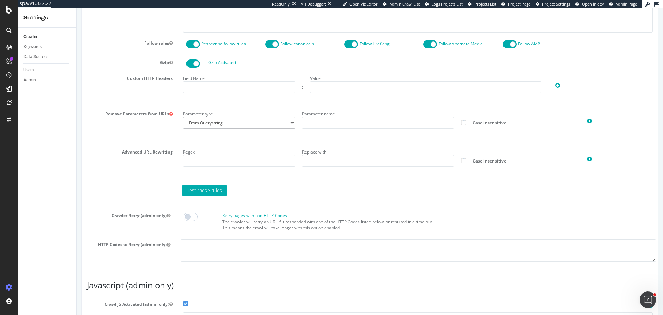
scroll to position [526, 0]
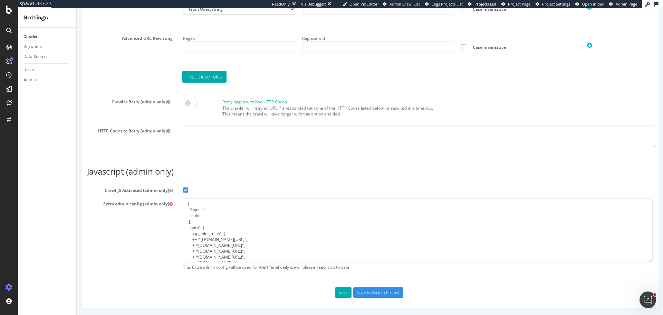
click at [186, 106] on span at bounding box center [191, 103] width 14 height 8
click at [194, 131] on textarea at bounding box center [418, 136] width 475 height 22
paste textarea "-153"
type textarea "-153"
click at [342, 291] on button "Save" at bounding box center [343, 292] width 17 height 10
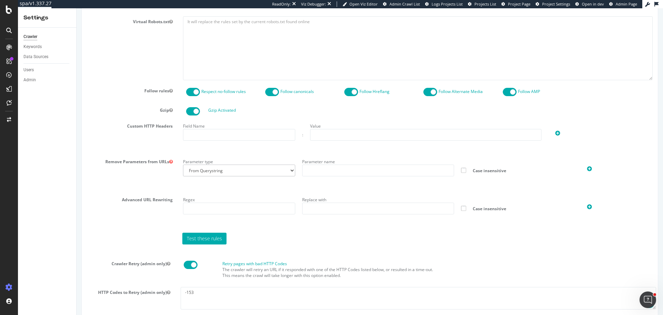
scroll to position [414, 0]
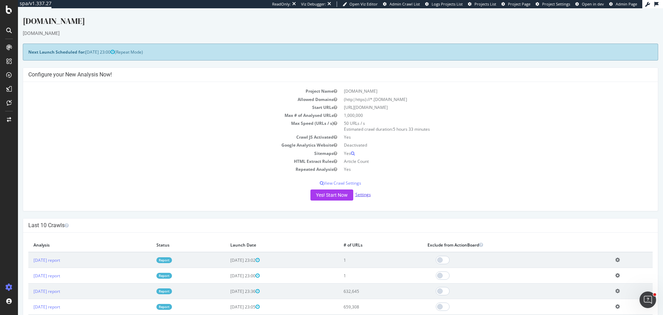
click at [365, 195] on link "Settings" at bounding box center [363, 194] width 16 height 6
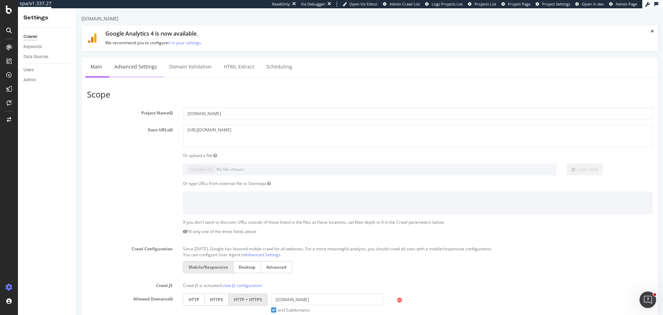
click at [126, 66] on link "Advanced Settings" at bounding box center [135, 66] width 53 height 19
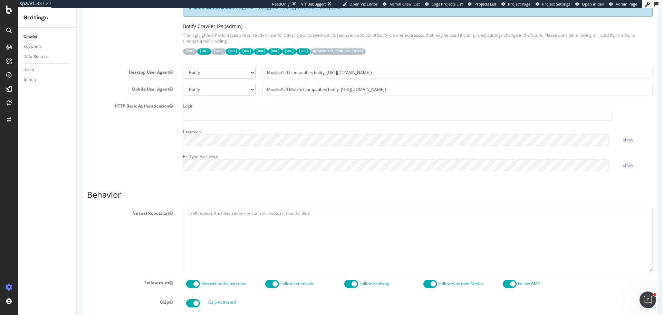
scroll to position [380, 0]
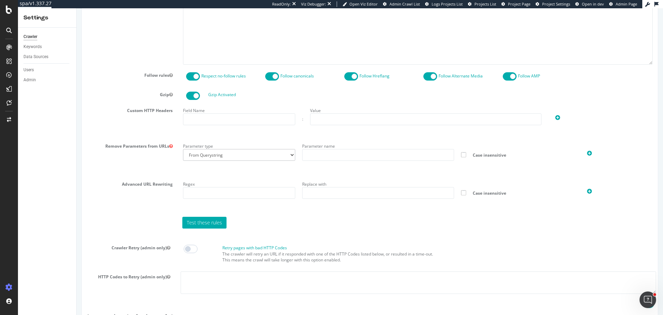
click at [192, 247] on span at bounding box center [191, 248] width 14 height 8
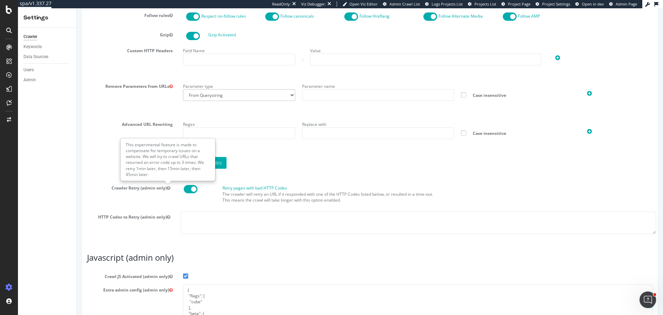
scroll to position [526, 0]
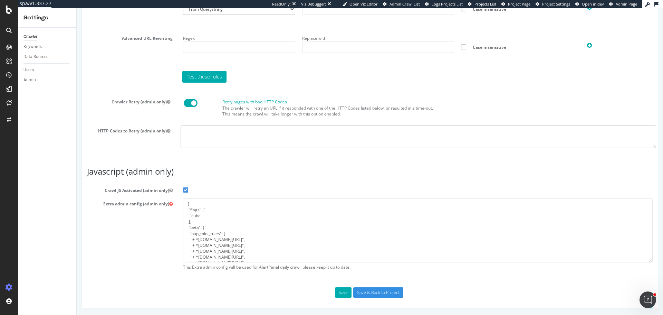
click at [207, 136] on textarea at bounding box center [418, 136] width 475 height 22
paste textarea "-153"
type textarea "-153"
click at [339, 288] on button "Save" at bounding box center [343, 292] width 17 height 10
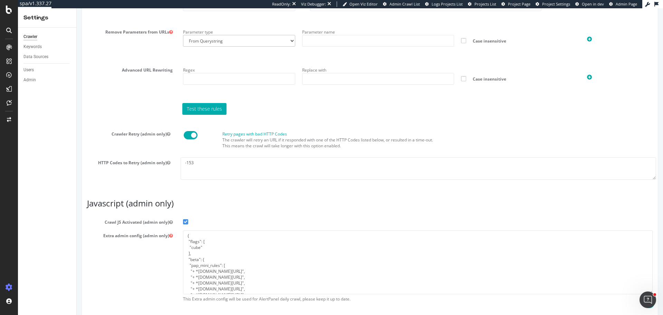
scroll to position [550, 0]
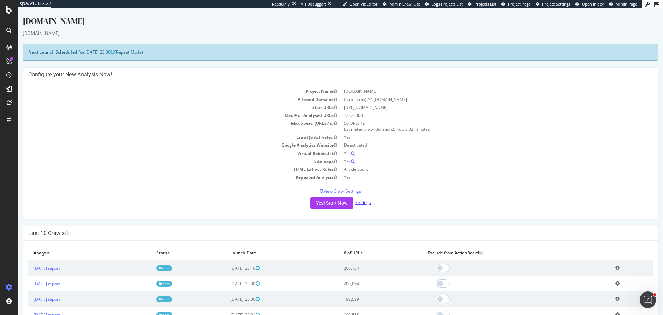
click at [360, 201] on link "Settings" at bounding box center [363, 202] width 16 height 6
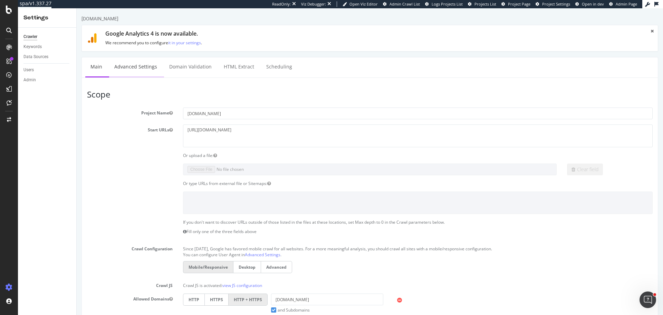
click at [131, 68] on link "Advanced Settings" at bounding box center [135, 66] width 53 height 19
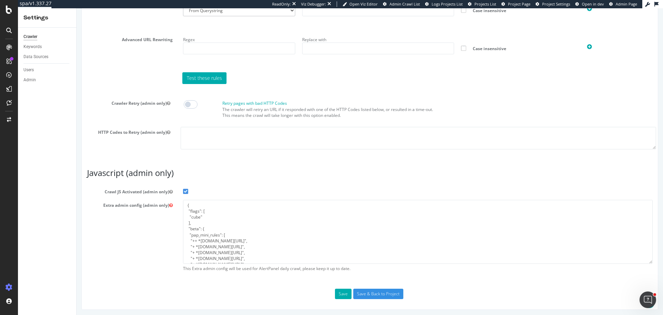
scroll to position [526, 0]
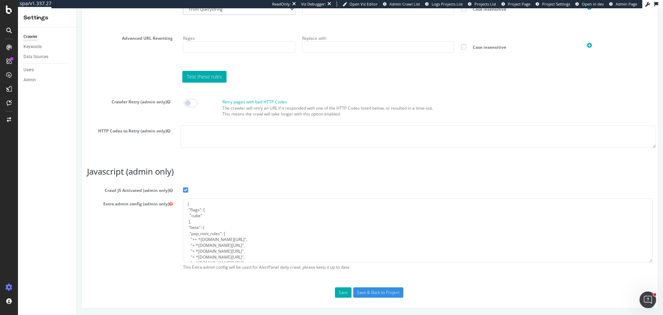
click at [192, 103] on span at bounding box center [191, 103] width 14 height 8
click at [204, 137] on textarea at bounding box center [418, 136] width 475 height 22
paste textarea "-153"
type textarea "-153"
click at [344, 288] on button "Save" at bounding box center [343, 292] width 17 height 10
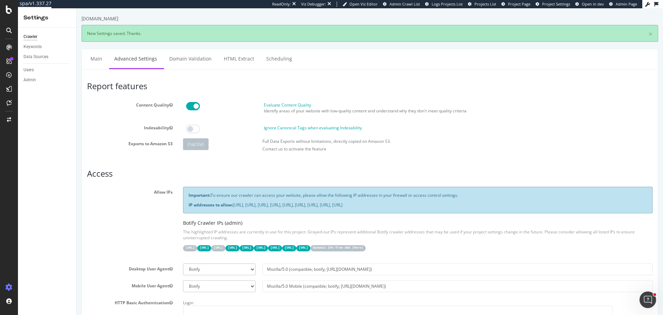
scroll to position [0, 0]
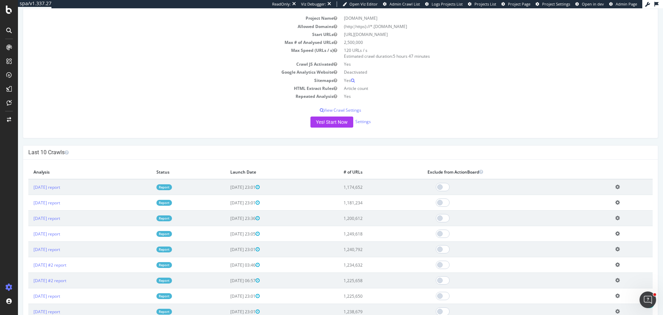
scroll to position [69, 0]
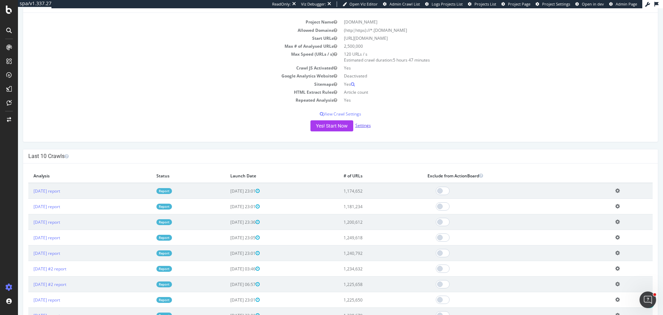
click at [359, 123] on link "Settings" at bounding box center [363, 125] width 16 height 6
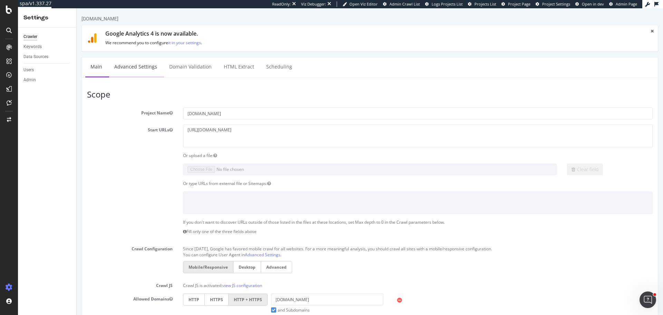
click at [131, 68] on link "Advanced Settings" at bounding box center [135, 66] width 53 height 19
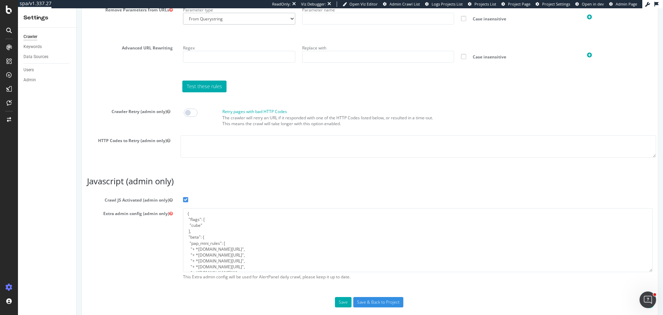
scroll to position [518, 0]
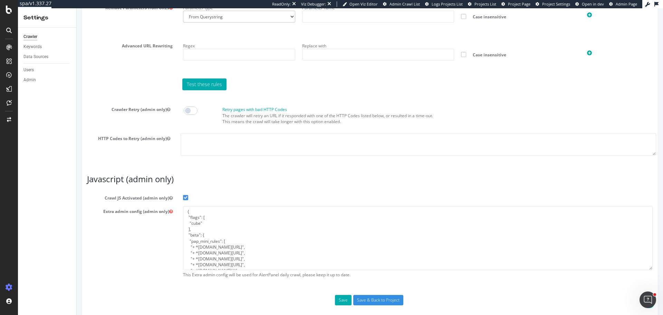
click at [194, 108] on span at bounding box center [191, 110] width 14 height 8
click at [204, 145] on textarea at bounding box center [418, 144] width 475 height 22
paste textarea "-153"
type textarea "-153"
click at [341, 299] on button "Save" at bounding box center [343, 300] width 17 height 10
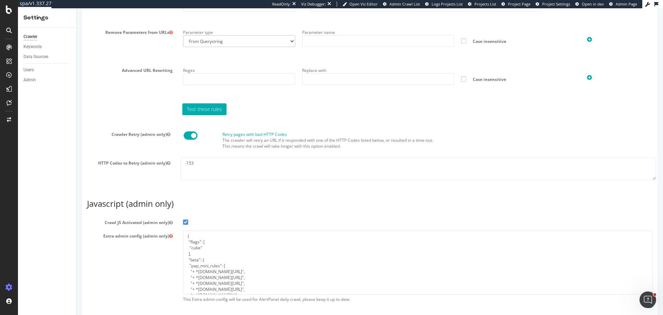
scroll to position [550, 0]
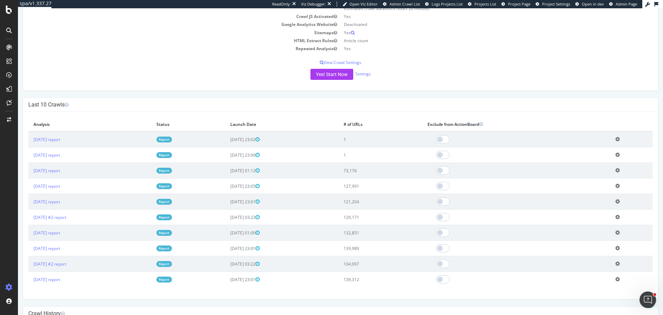
scroll to position [173, 0]
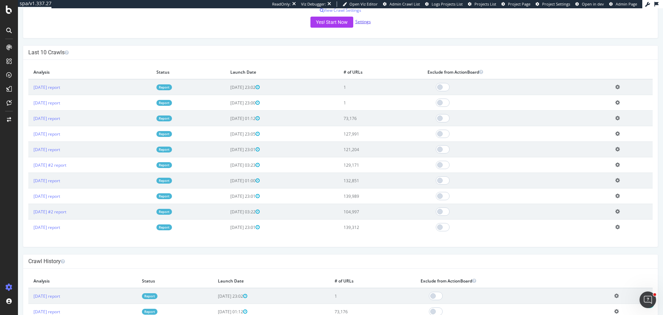
click at [360, 23] on link "Settings" at bounding box center [363, 22] width 16 height 6
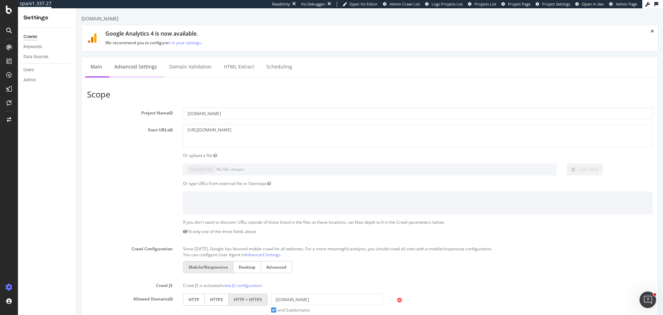
click at [147, 68] on link "Advanced Settings" at bounding box center [135, 66] width 53 height 19
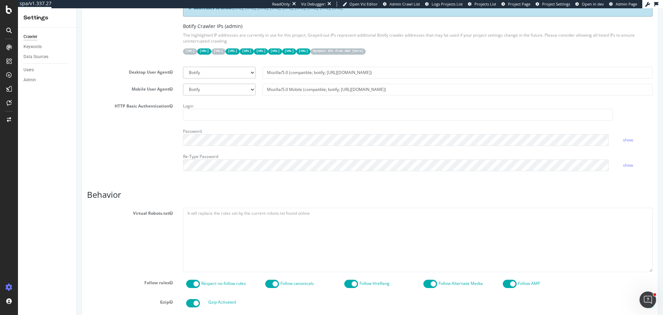
scroll to position [414, 0]
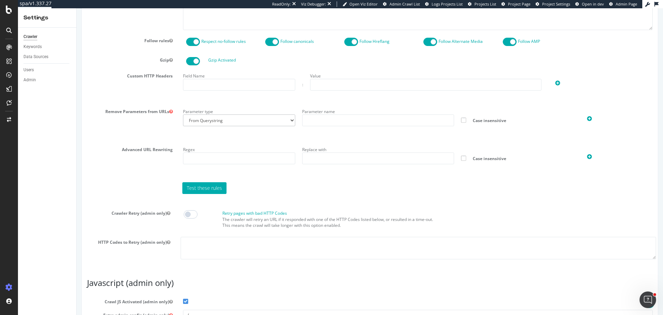
click at [192, 214] on span at bounding box center [191, 214] width 14 height 8
click at [214, 246] on textarea at bounding box center [418, 248] width 475 height 22
paste textarea "-153"
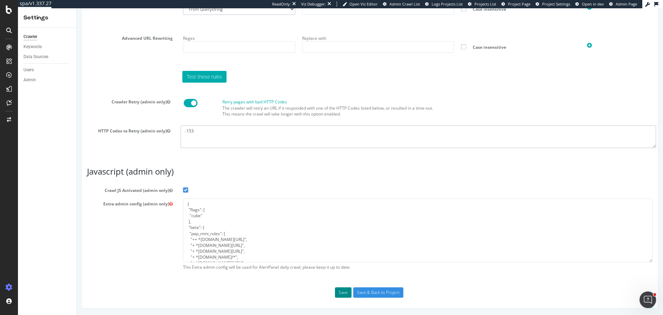
type textarea "-153"
click at [345, 292] on button "Save" at bounding box center [343, 292] width 17 height 10
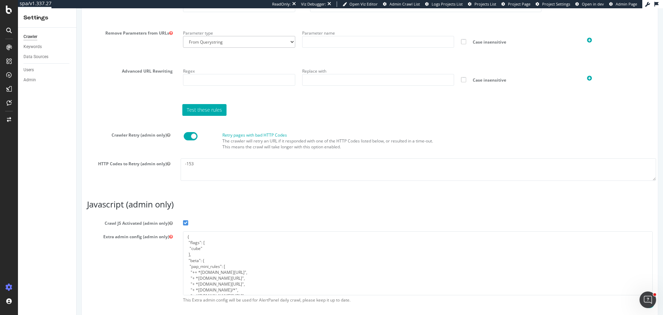
scroll to position [550, 0]
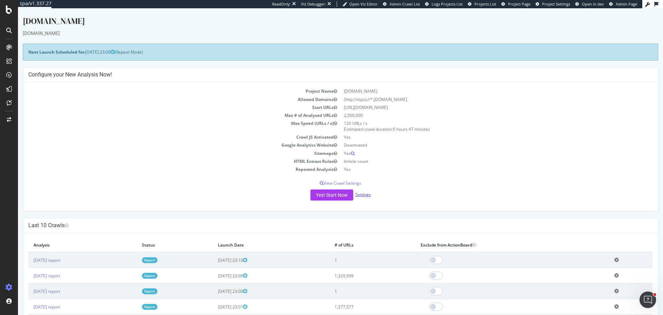
click at [358, 196] on link "Settings" at bounding box center [363, 194] width 16 height 6
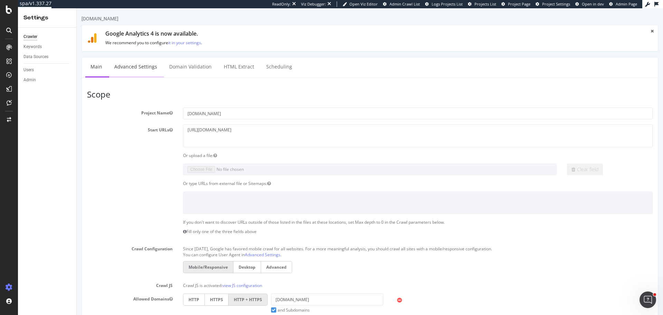
click at [125, 68] on link "Advanced Settings" at bounding box center [135, 66] width 53 height 19
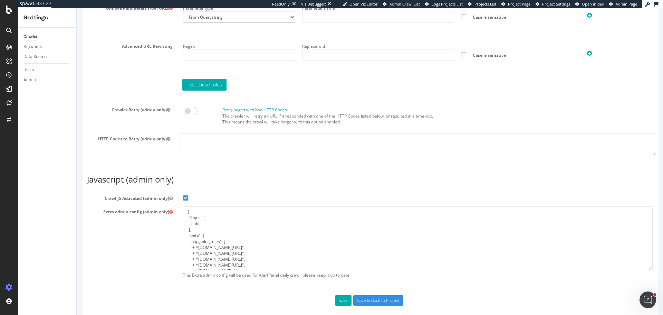
scroll to position [518, 0]
click at [190, 108] on span at bounding box center [191, 110] width 14 height 8
click at [199, 139] on textarea at bounding box center [418, 144] width 475 height 22
paste textarea "-153"
type textarea "-153"
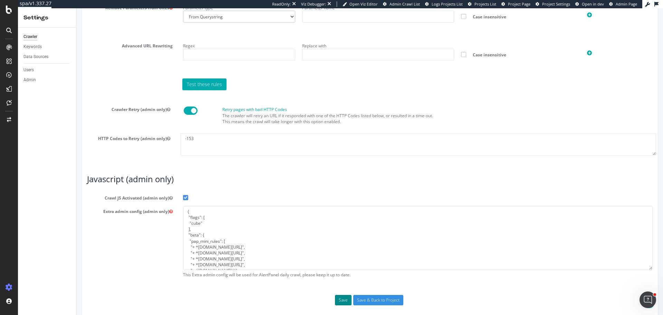
click at [335, 298] on button "Save" at bounding box center [343, 300] width 17 height 10
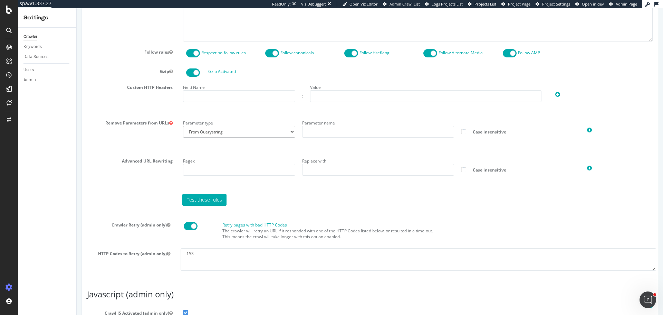
scroll to position [580, 0]
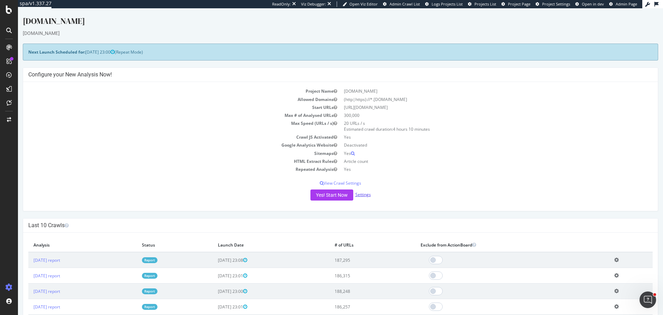
click at [363, 193] on link "Settings" at bounding box center [363, 194] width 16 height 6
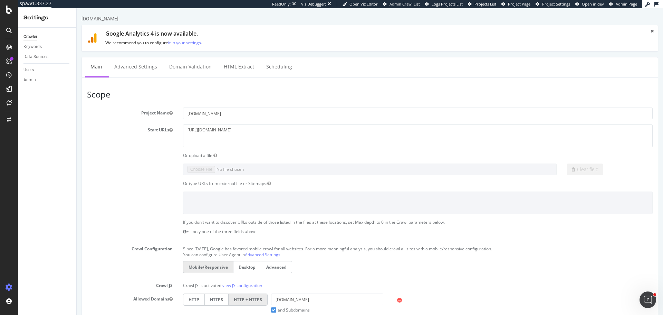
click at [149, 76] on ul "Main Advanced Settings Domain Validation HTML Extract Scheduling" at bounding box center [369, 67] width 577 height 20
click at [150, 71] on link "Advanced Settings" at bounding box center [135, 66] width 53 height 19
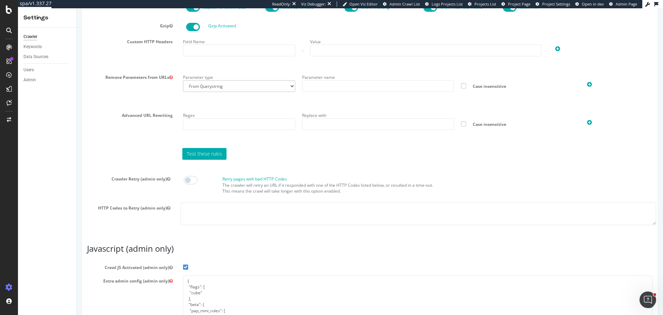
scroll to position [449, 0]
drag, startPoint x: 194, startPoint y: 177, endPoint x: 207, endPoint y: 202, distance: 28.1
click at [194, 177] on span at bounding box center [191, 179] width 14 height 8
click at [211, 213] on textarea at bounding box center [418, 213] width 475 height 22
paste textarea "-153"
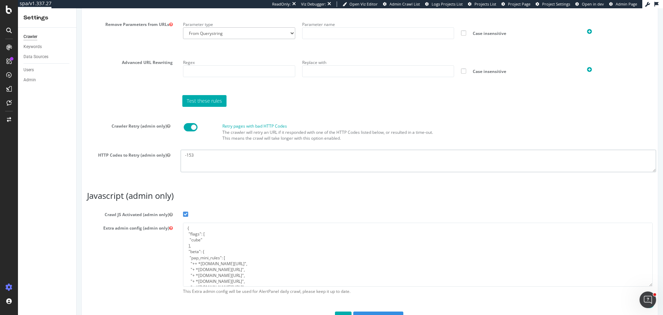
scroll to position [526, 0]
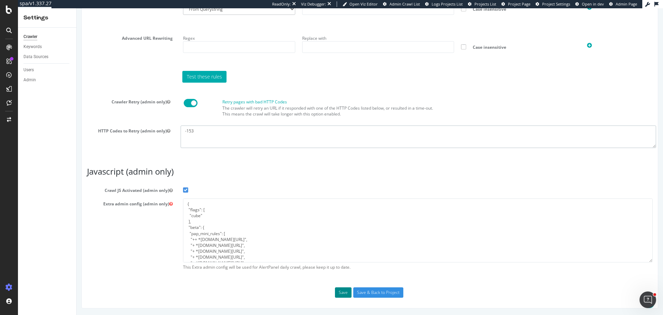
type textarea "-153"
click at [338, 288] on button "Save" at bounding box center [343, 292] width 17 height 10
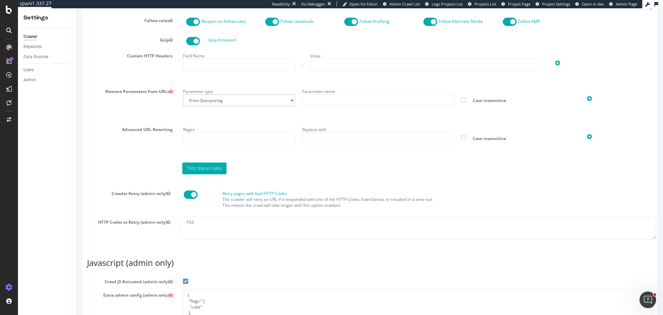
scroll to position [550, 0]
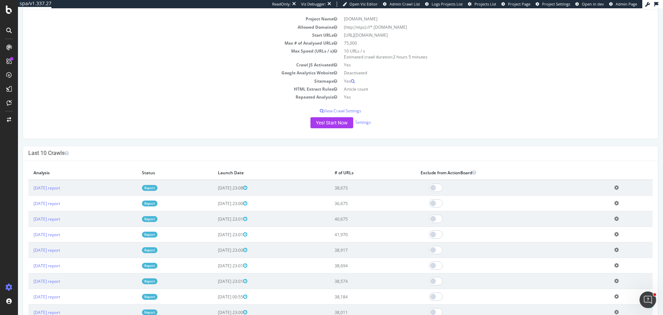
scroll to position [69, 0]
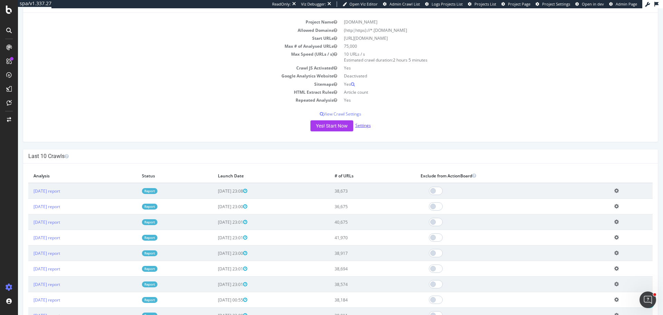
click at [365, 125] on link "Settings" at bounding box center [363, 125] width 16 height 6
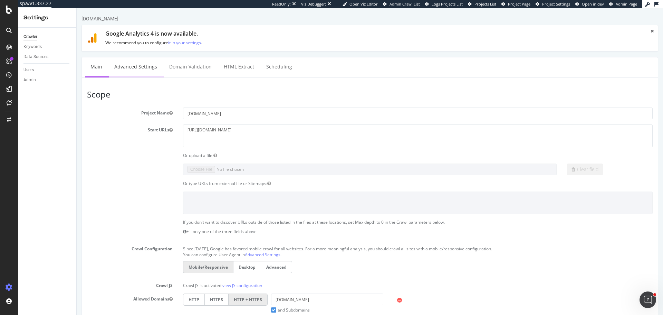
click at [133, 66] on link "Advanced Settings" at bounding box center [135, 66] width 53 height 19
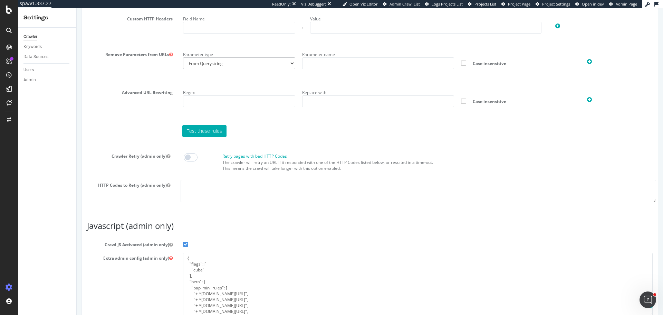
scroll to position [526, 0]
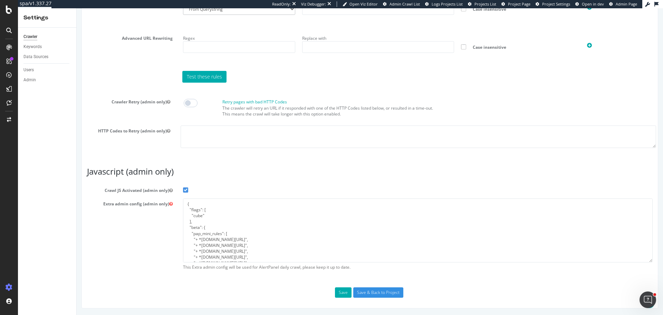
click at [189, 99] on span at bounding box center [191, 103] width 14 height 8
click at [205, 134] on textarea at bounding box center [418, 136] width 475 height 22
paste textarea "-153"
type textarea "-153"
click at [338, 292] on button "Save" at bounding box center [343, 292] width 17 height 10
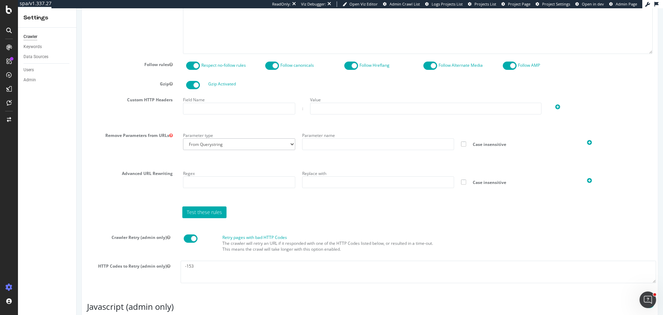
scroll to position [550, 0]
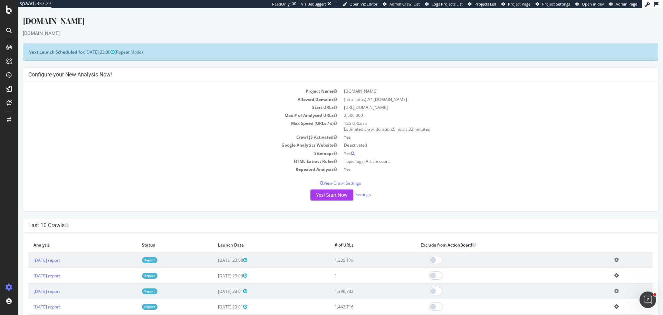
click at [360, 198] on div "Yes! Start Now Settings" at bounding box center [340, 194] width 624 height 11
click at [362, 194] on link "Settings" at bounding box center [363, 194] width 16 height 6
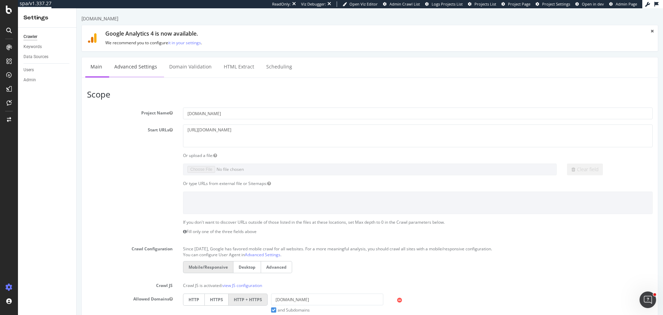
click at [136, 68] on link "Advanced Settings" at bounding box center [135, 66] width 53 height 19
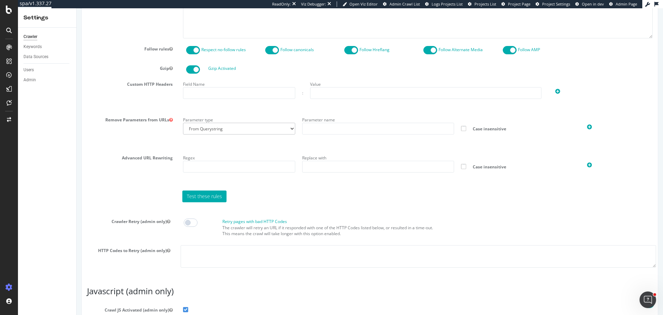
scroll to position [414, 0]
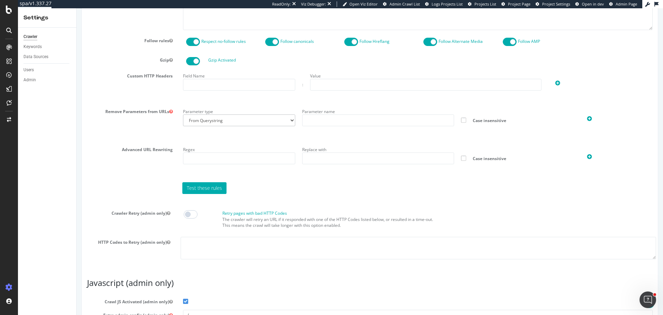
click at [195, 210] on div at bounding box center [199, 214] width 40 height 8
click at [193, 213] on span at bounding box center [191, 214] width 14 height 8
click at [210, 247] on textarea at bounding box center [418, 248] width 475 height 22
paste textarea "-153"
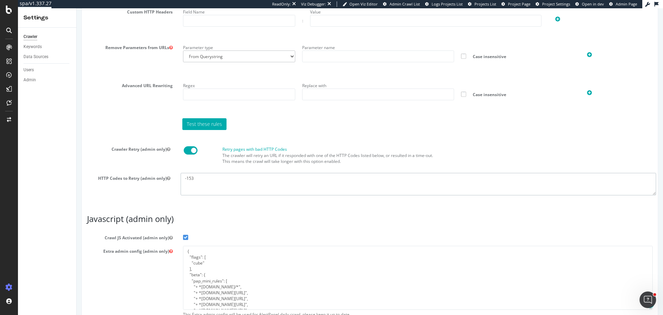
scroll to position [526, 0]
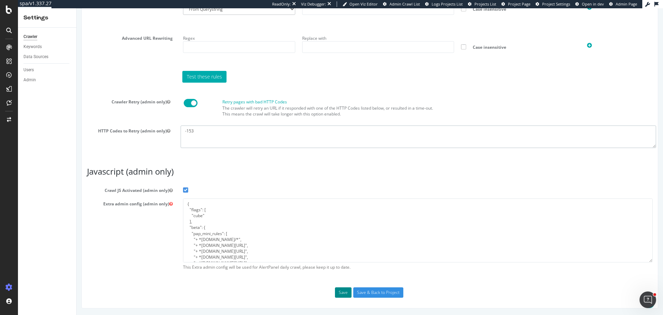
type textarea "-153"
click at [343, 291] on button "Save" at bounding box center [343, 292] width 17 height 10
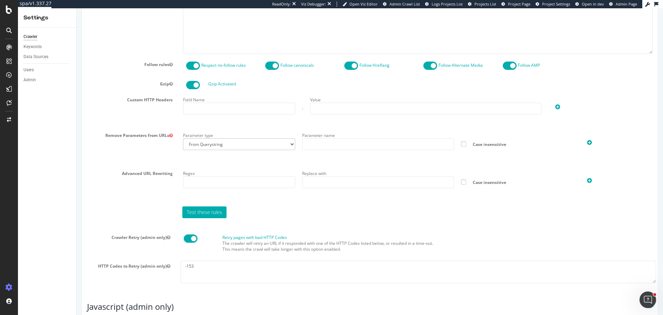
scroll to position [550, 0]
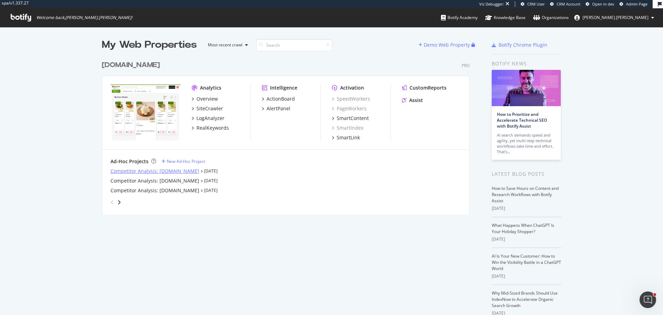
click at [171, 174] on div "Competitor Analysis: [DOMAIN_NAME]" at bounding box center [154, 170] width 89 height 7
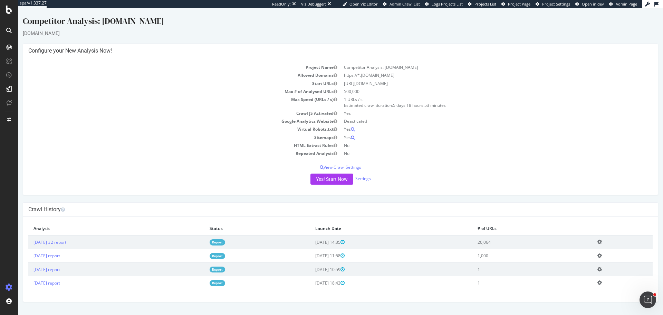
click at [225, 242] on link "Report" at bounding box center [218, 242] width 16 height 6
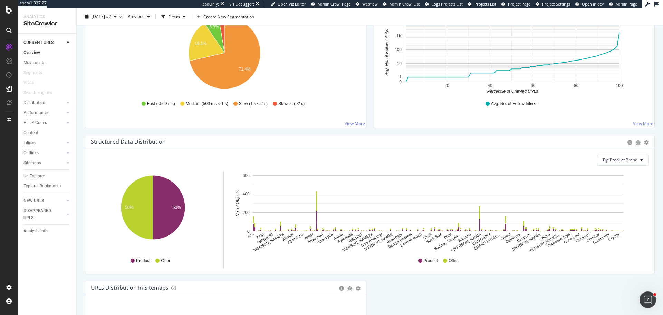
scroll to position [656, 0]
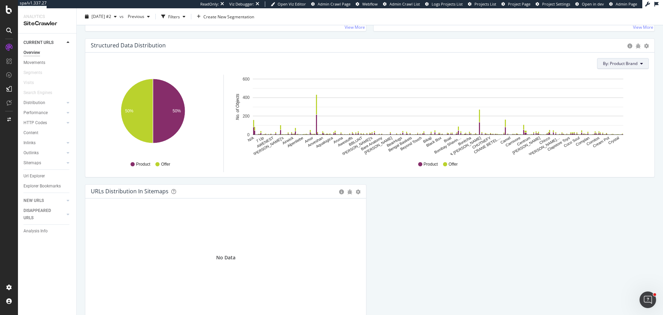
click at [625, 64] on span "By: Product Brand" at bounding box center [620, 63] width 35 height 6
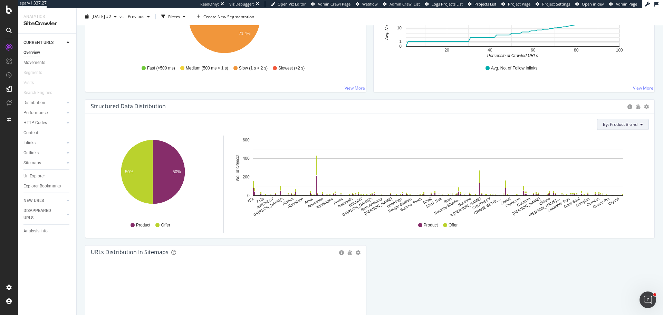
scroll to position [592, 0]
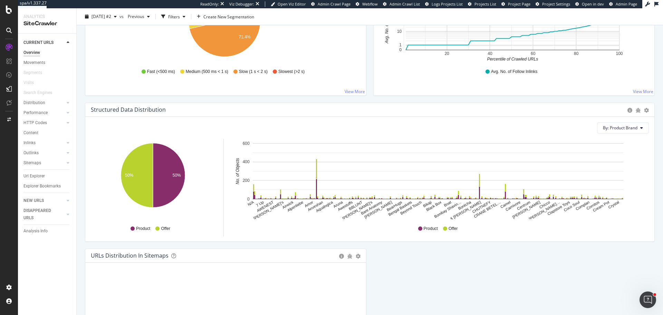
click at [615, 134] on div "By: Product Brand Hold CTRL while clicking to filter the report. 50% 50% Object…" at bounding box center [369, 179] width 569 height 124
click at [623, 122] on button "By: Product Brand" at bounding box center [623, 127] width 52 height 11
click at [608, 151] on div "Select a Structured Data" at bounding box center [587, 153] width 48 height 6
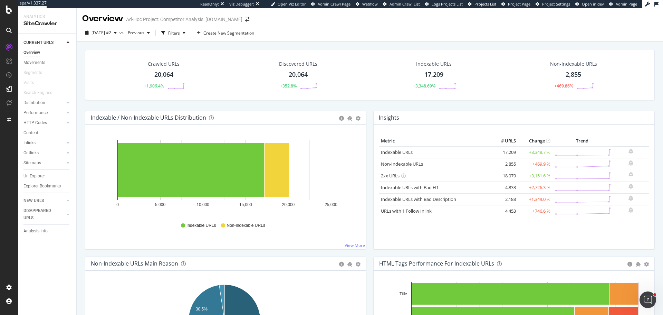
scroll to position [0, 0]
